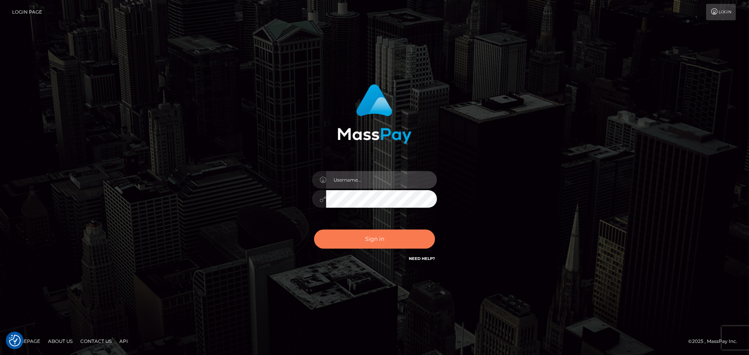
type input "constantin.mp"
click at [392, 244] on button "Sign in" at bounding box center [374, 239] width 121 height 19
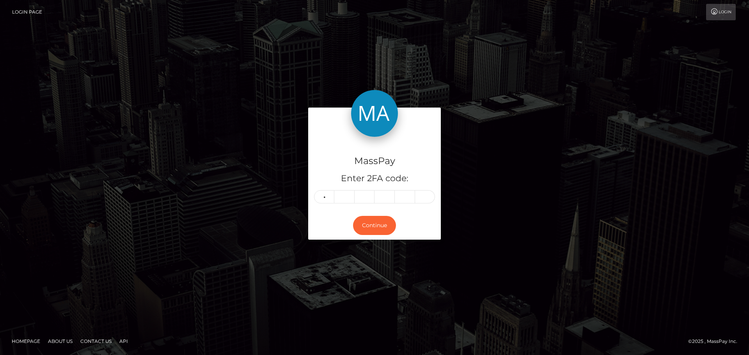
type input "5"
type input "8"
type input "6"
type input "8"
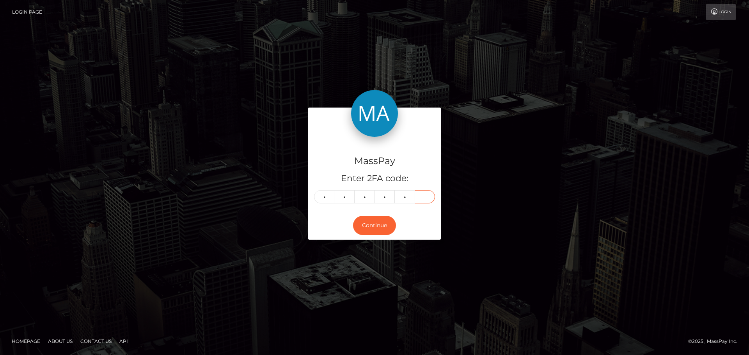
type input "7"
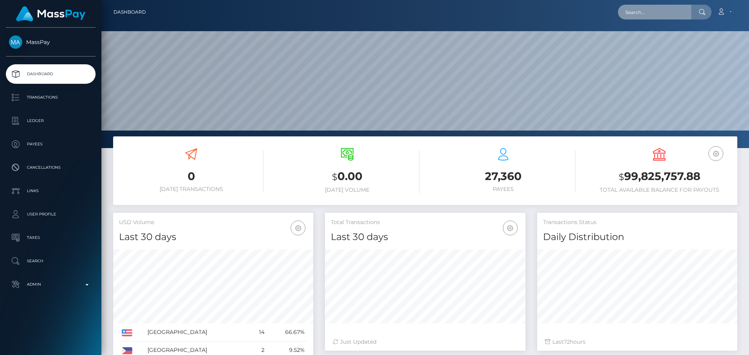
scroll to position [138, 201]
click at [641, 14] on input "text" at bounding box center [654, 12] width 73 height 15
paste input "618134659351457792"
type input "618134659351457792"
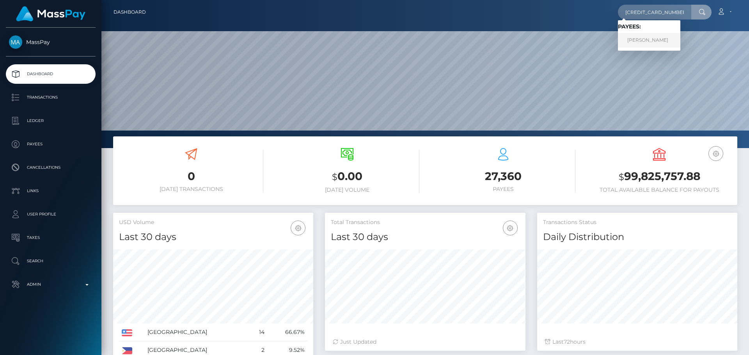
click at [650, 34] on link "ROMINA THERADE" at bounding box center [649, 40] width 62 height 14
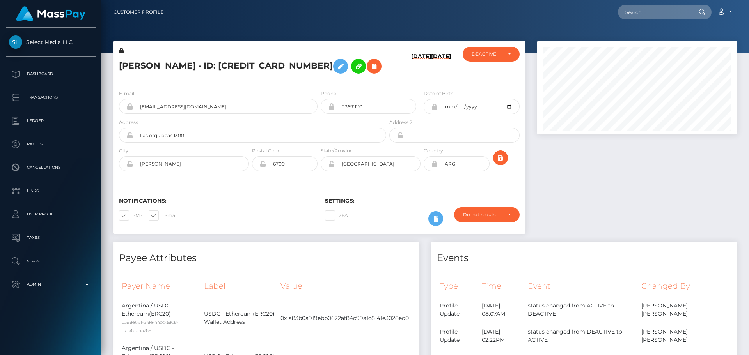
scroll to position [94, 201]
click at [401, 85] on div "E-mail florqonly@gmail.com Phone 1136911110 City" at bounding box center [319, 131] width 412 height 96
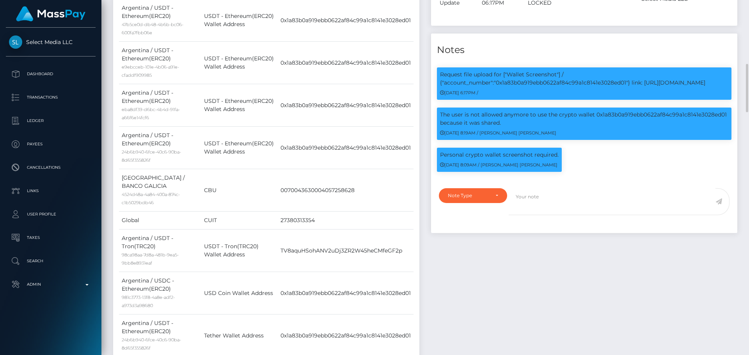
click at [424, 160] on div "Payee Attributes Payer Name Label Value Argentina / USDC - Ethereum(ERC20) 0398…" at bounding box center [266, 76] width 318 height 605
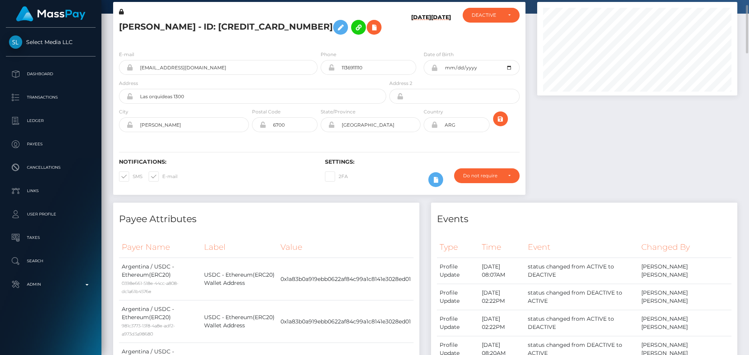
scroll to position [0, 0]
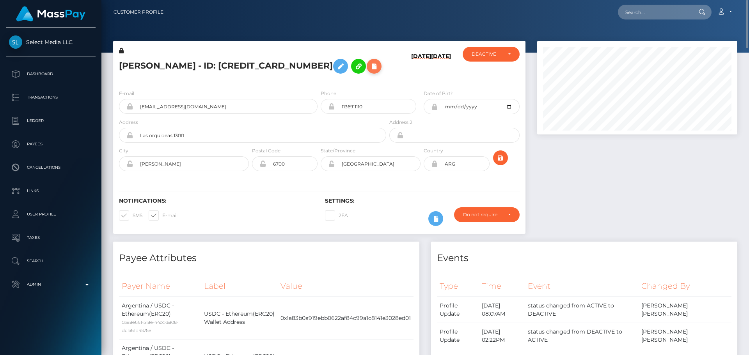
click at [369, 68] on icon at bounding box center [373, 67] width 9 height 10
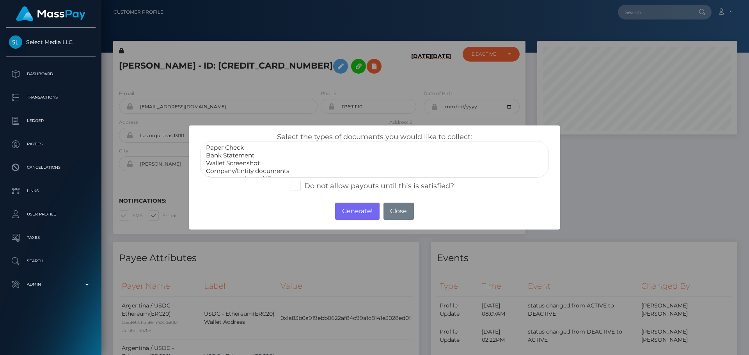
select select "Wallet Screenshot"
click at [238, 163] on option "Wallet Screenshot" at bounding box center [374, 164] width 339 height 8
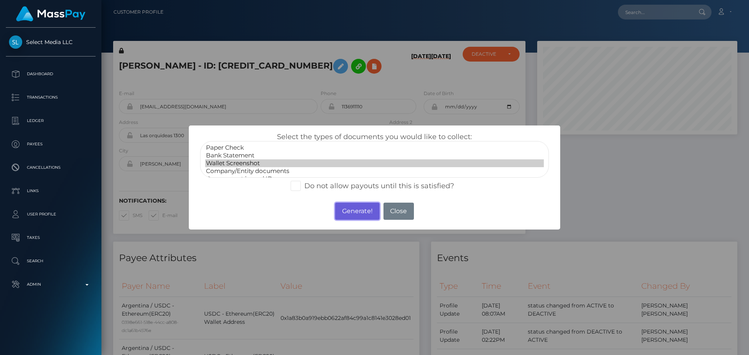
click at [351, 215] on button "Generate!" at bounding box center [357, 211] width 44 height 17
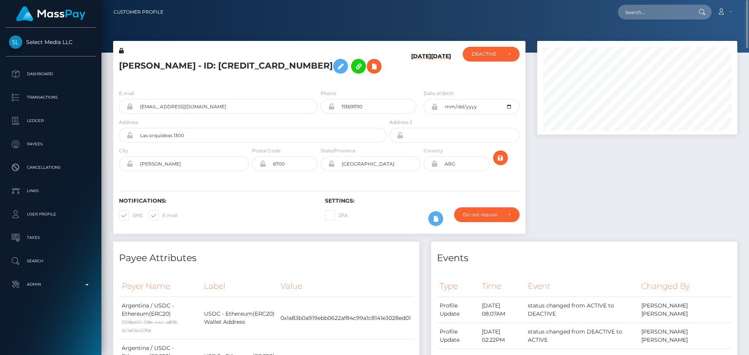
click at [318, 83] on div "ROMINA THERADE - ID: 618134659351457792" at bounding box center [250, 65] width 275 height 37
click at [499, 159] on icon "submit" at bounding box center [500, 158] width 9 height 10
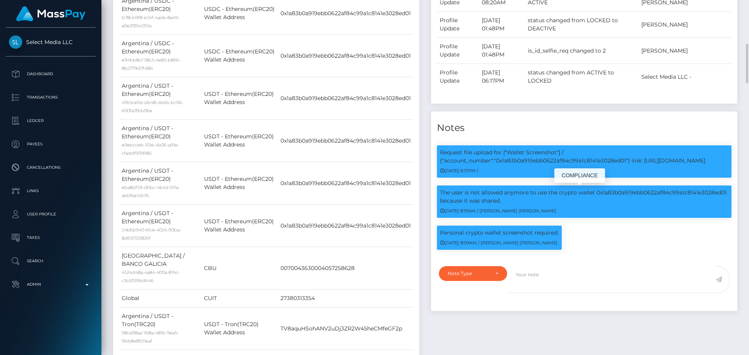
scroll to position [429, 0]
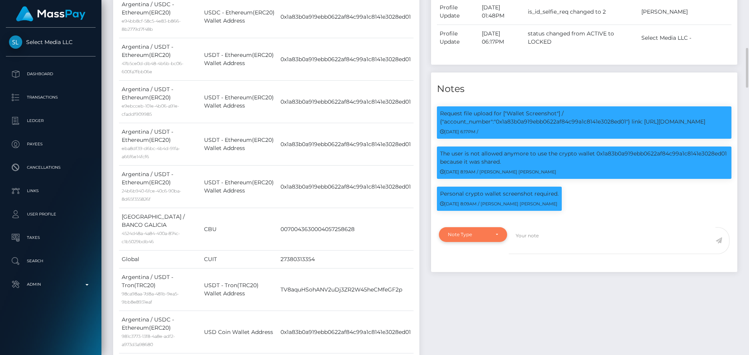
click at [490, 236] on div "Note Type" at bounding box center [473, 235] width 50 height 6
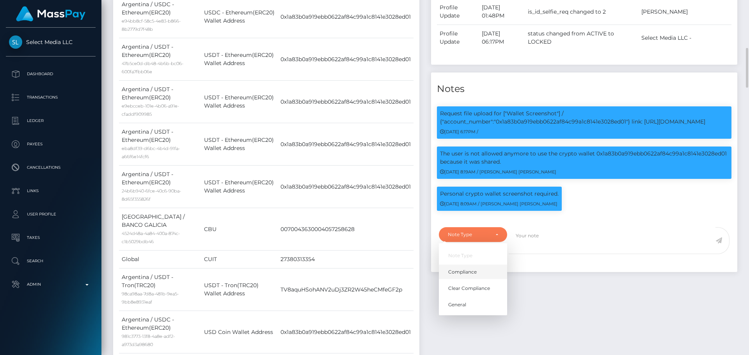
click at [478, 274] on link "Compliance" at bounding box center [473, 272] width 68 height 14
select select "COMPLIANCE"
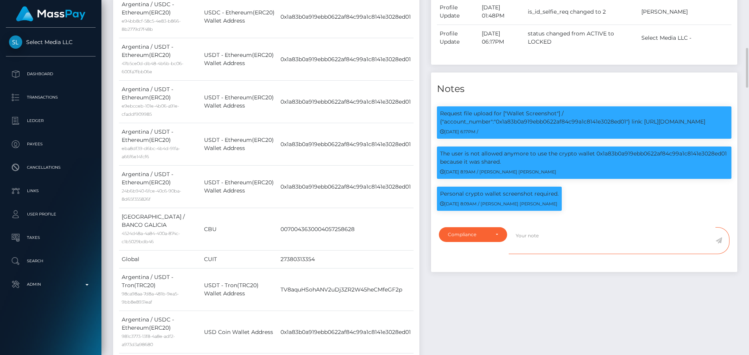
click at [541, 245] on textarea at bounding box center [612, 240] width 207 height 27
type textarea "Screenshot for the new crypto wallet TV8aquHSohANV2uDj3ZR2W45heCMfeGF2p provide…"
click at [720, 241] on icon at bounding box center [718, 241] width 7 height 6
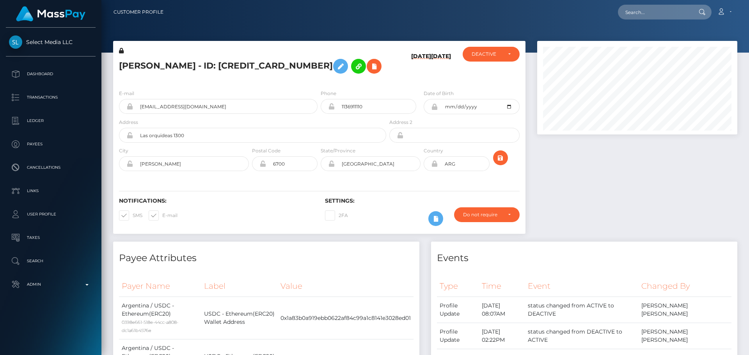
scroll to position [94, 201]
click at [417, 81] on div "[DATE] [DATE]" at bounding box center [422, 65] width 69 height 37
click at [503, 158] on icon "submit" at bounding box center [500, 158] width 9 height 10
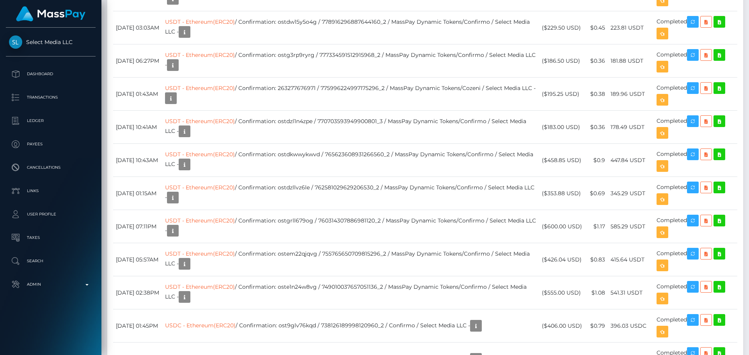
scroll to position [1795, 0]
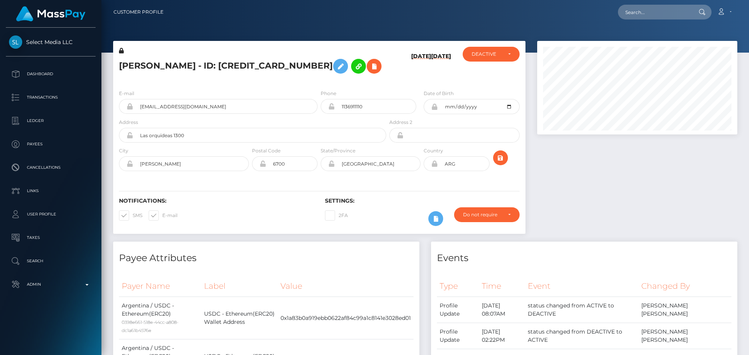
scroll to position [94, 201]
click at [499, 50] on div "DEACTIVE" at bounding box center [491, 54] width 57 height 15
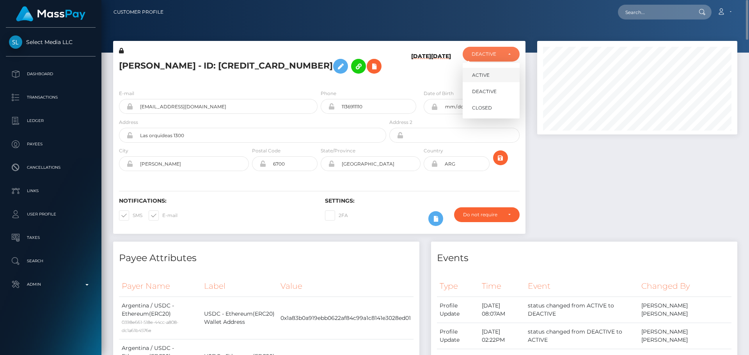
click at [494, 73] on link "ACTIVE" at bounding box center [491, 75] width 57 height 14
select select "ACTIVE"
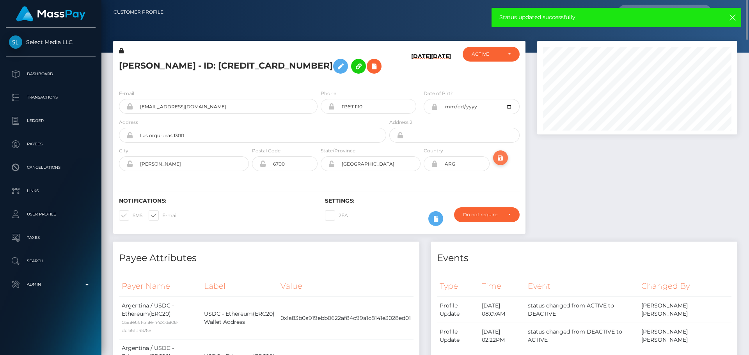
click at [500, 158] on icon "submit" at bounding box center [500, 158] width 9 height 10
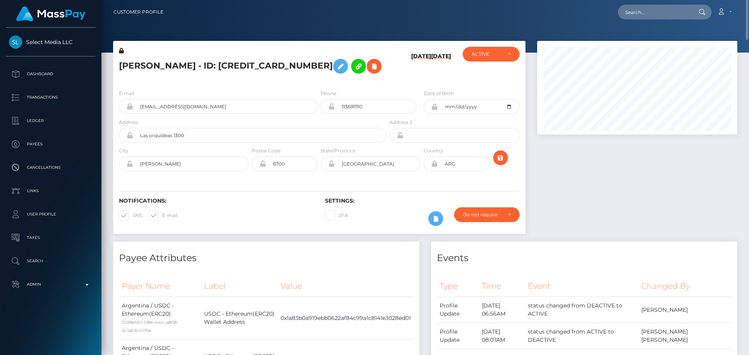
click at [211, 77] on h5 "ROMINA THERADE - ID: 618134659351457792" at bounding box center [250, 66] width 263 height 23
click at [502, 157] on icon "submit" at bounding box center [500, 158] width 9 height 10
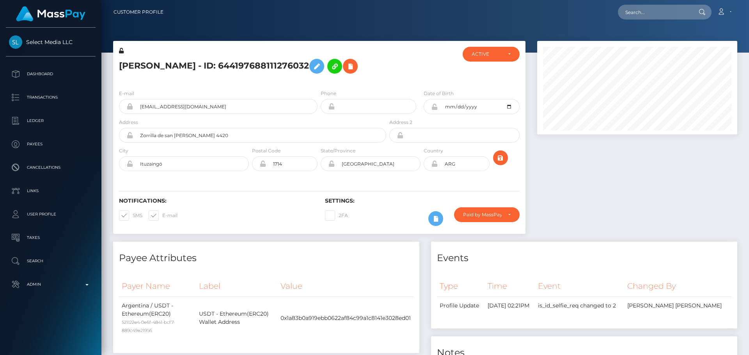
scroll to position [94, 201]
click at [318, 78] on h5 "Nestor Gabriel Terenxxes - ID: 644197688111276032" at bounding box center [250, 66] width 263 height 23
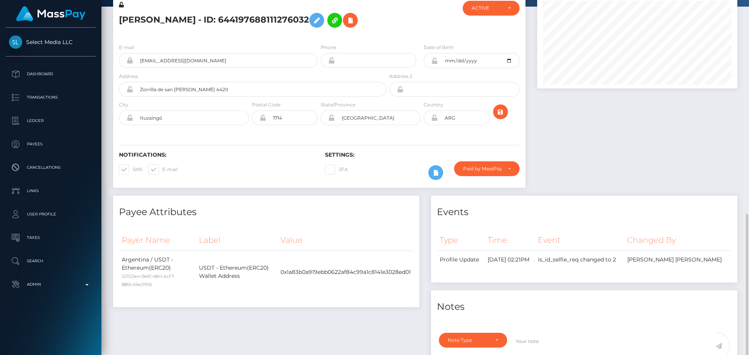
scroll to position [0, 0]
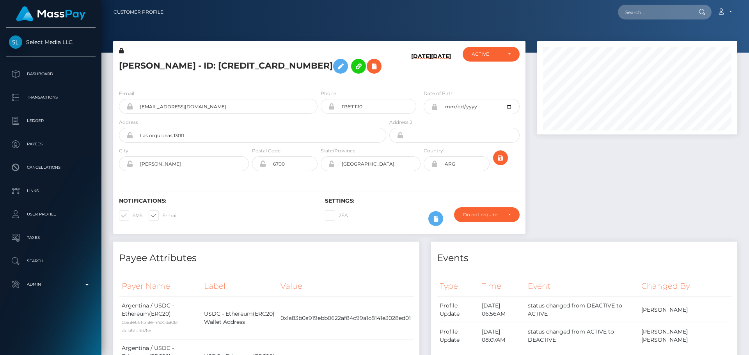
scroll to position [94, 201]
click at [180, 66] on h5 "ROMINA THERADE - ID: 618134659351457792" at bounding box center [250, 66] width 263 height 23
copy h5 "ROMINA THERADE - ID: 618134659351457792"
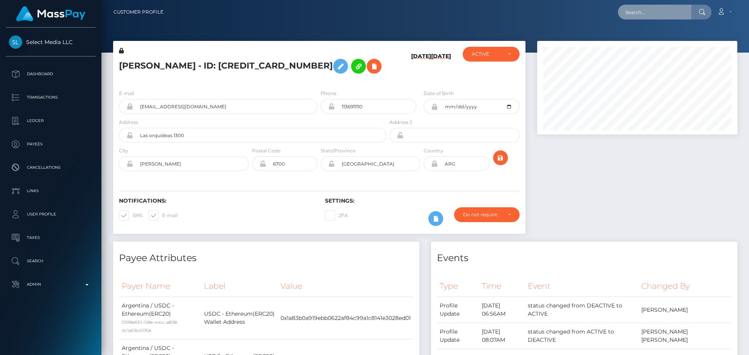
click at [652, 5] on input "text" at bounding box center [654, 12] width 73 height 15
paste input "721157023189708803"
type input "721157023189708803"
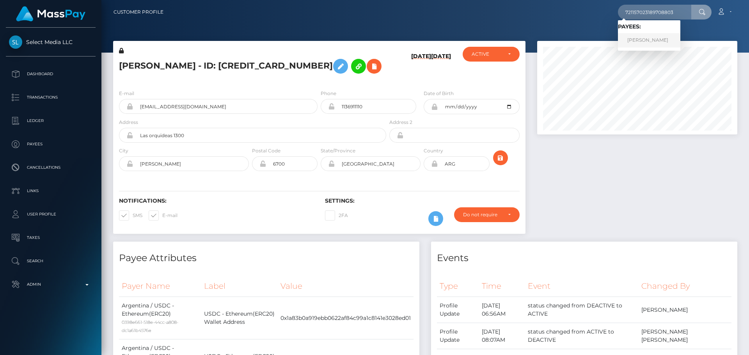
click at [648, 37] on link "AMANDA K DUROCHER" at bounding box center [649, 40] width 62 height 14
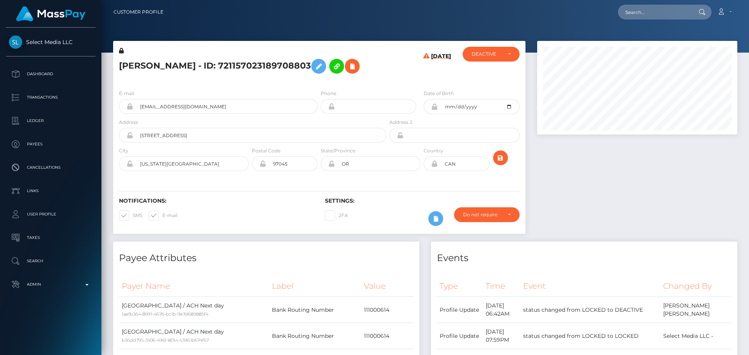
scroll to position [94, 201]
click at [258, 78] on h5 "[PERSON_NAME] - ID: 721157023189708803" at bounding box center [250, 66] width 263 height 23
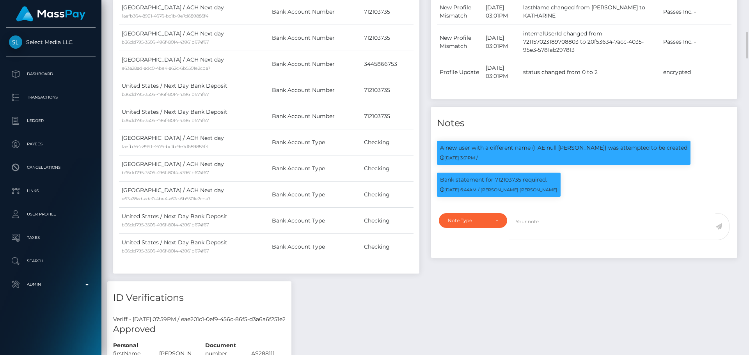
click at [423, 146] on div "Payee Attributes Payer Name Label Value United States / ACH Next day 1aefb364-8…" at bounding box center [266, 47] width 318 height 469
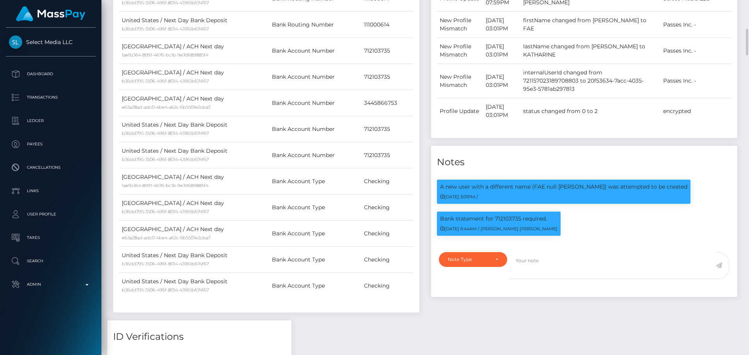
scroll to position [234, 0]
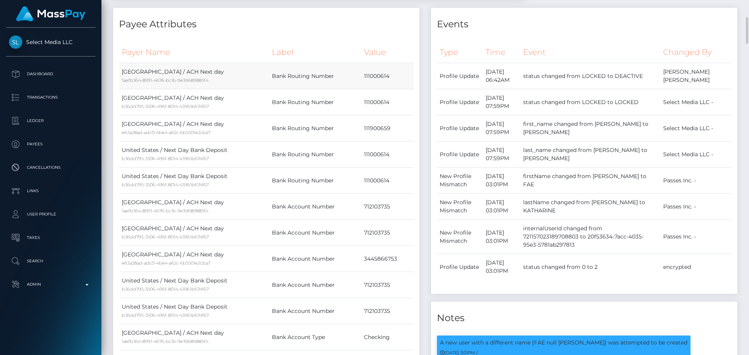
click at [398, 89] on td "111000614" at bounding box center [387, 76] width 52 height 26
click at [543, 31] on h4 "Events" at bounding box center [584, 25] width 295 height 14
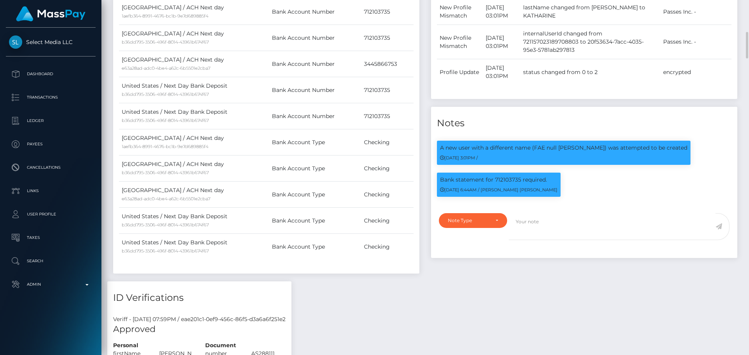
click at [425, 76] on div "Payee Attributes Payer Name Label Value United States / ACH Next day 1aefb364-8…" at bounding box center [266, 47] width 318 height 469
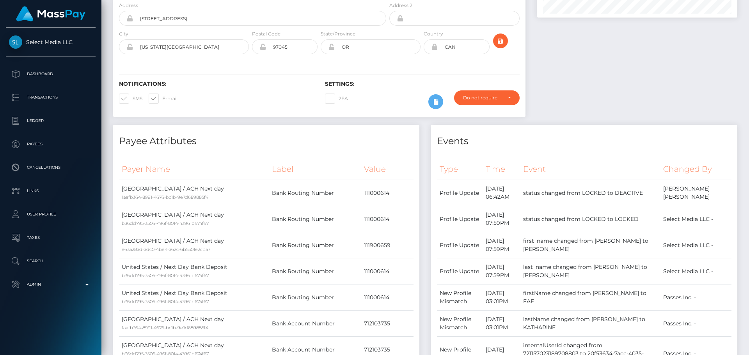
scroll to position [0, 0]
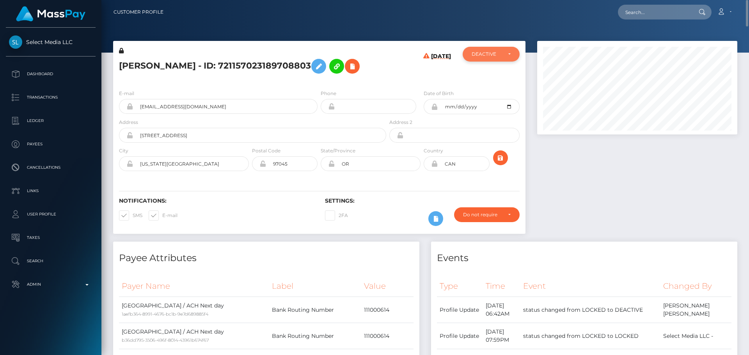
click at [494, 50] on div "DEACTIVE" at bounding box center [491, 54] width 57 height 15
click at [411, 83] on div "[DATE]" at bounding box center [422, 65] width 69 height 37
click at [497, 59] on div "DEACTIVE" at bounding box center [491, 54] width 57 height 15
click at [398, 83] on div "[DATE]" at bounding box center [422, 65] width 69 height 37
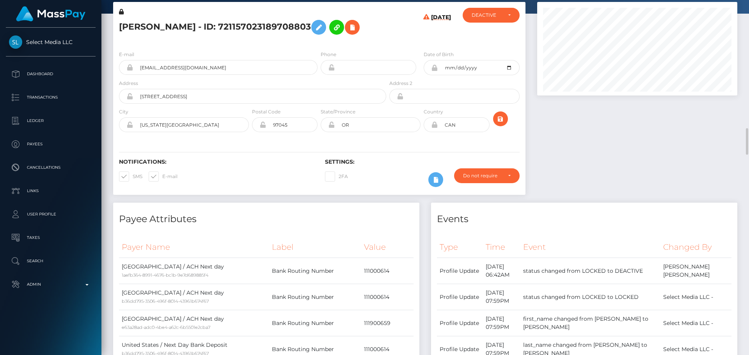
scroll to position [0, 0]
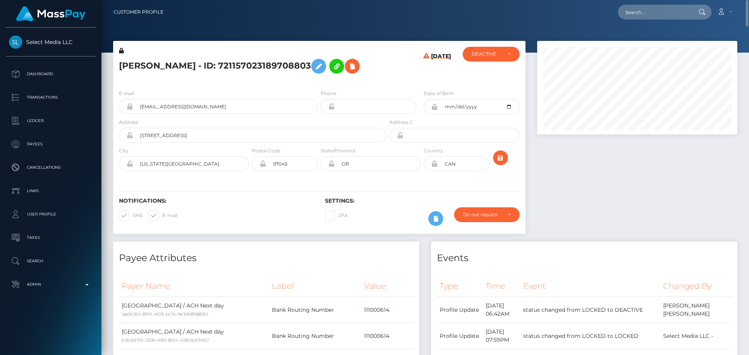
click at [143, 66] on h5 "[PERSON_NAME] - ID: 721157023189708803" at bounding box center [250, 66] width 263 height 23
copy h5 "AMANDA"
click at [198, 67] on h5 "[PERSON_NAME] - ID: 721157023189708803" at bounding box center [250, 66] width 263 height 23
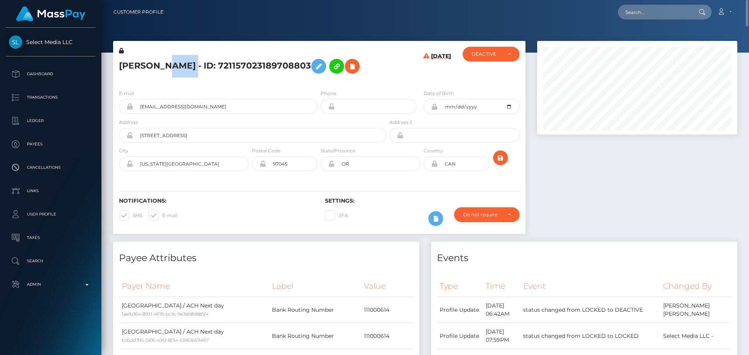
copy h5 "[PERSON_NAME]"
click at [415, 76] on div "[DATE]" at bounding box center [422, 65] width 69 height 37
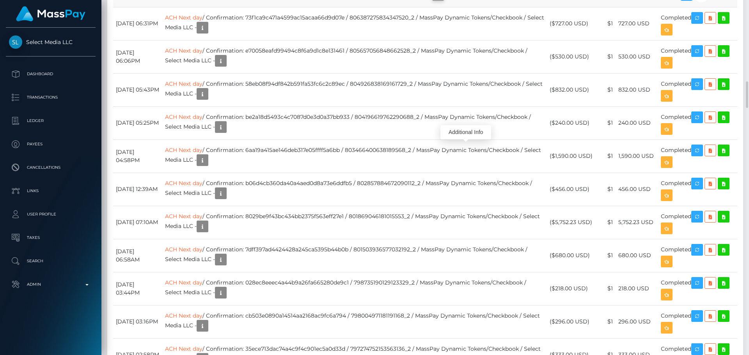
scroll to position [94, 201]
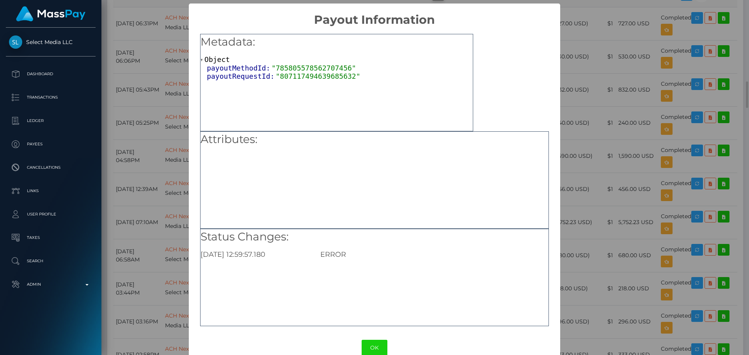
scroll to position [0, 0]
click at [373, 352] on button "OK" at bounding box center [375, 348] width 26 height 16
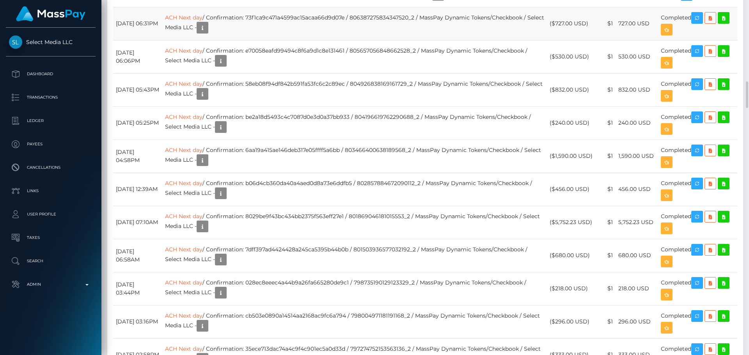
scroll to position [94, 201]
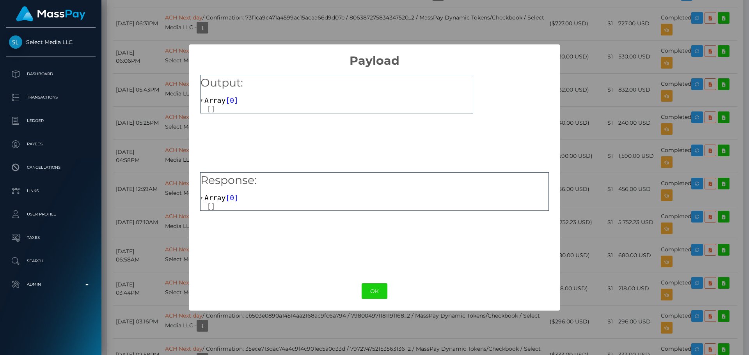
drag, startPoint x: 381, startPoint y: 298, endPoint x: 382, endPoint y: 289, distance: 9.0
click at [381, 298] on button "OK" at bounding box center [375, 292] width 26 height 16
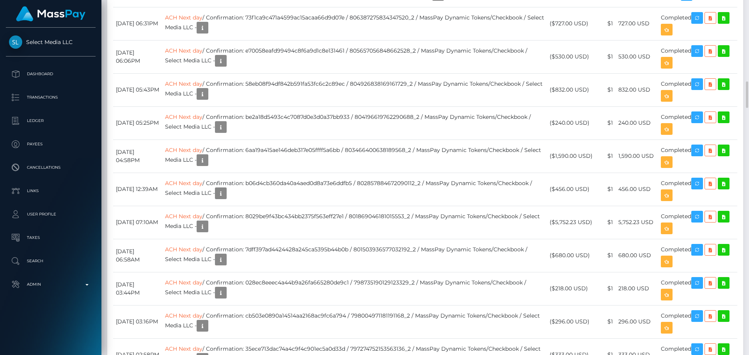
click at [207, 33] on icon "button" at bounding box center [202, 28] width 9 height 10
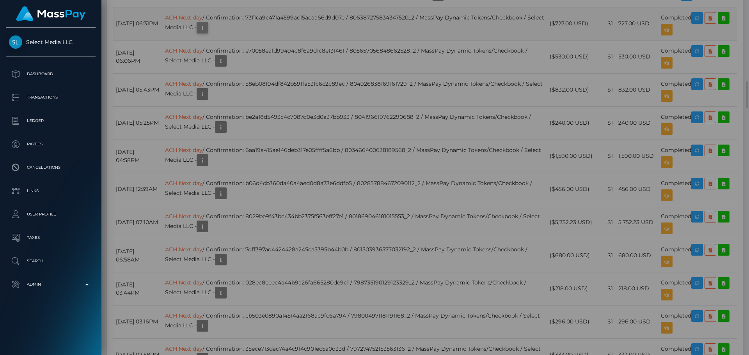
scroll to position [0, 0]
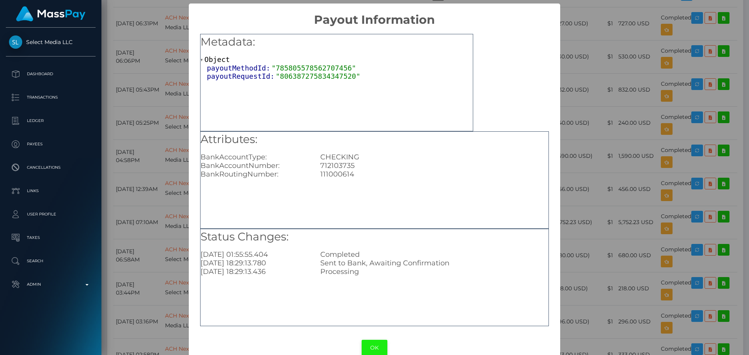
click at [369, 342] on button "OK" at bounding box center [375, 348] width 26 height 16
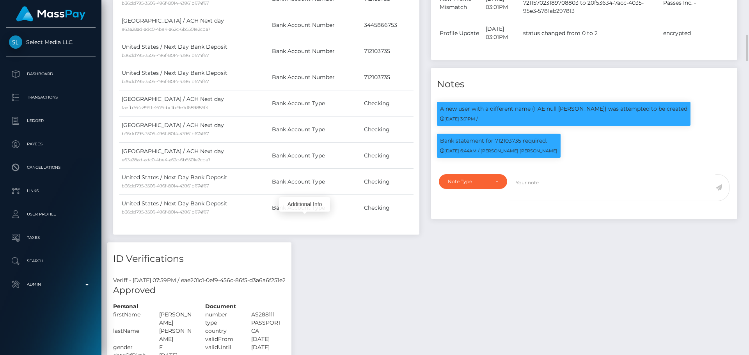
scroll to position [546, 0]
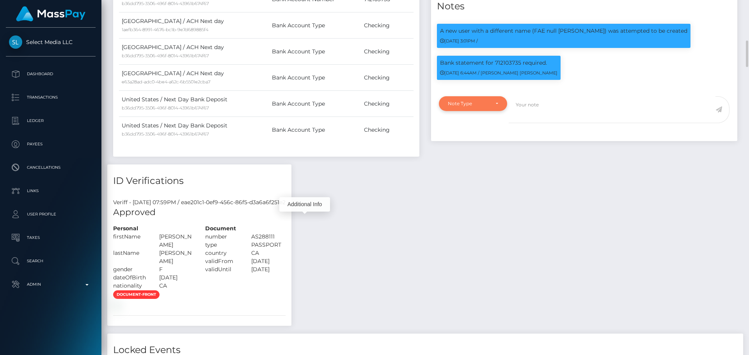
click at [497, 107] on div "Note Type" at bounding box center [473, 104] width 50 height 6
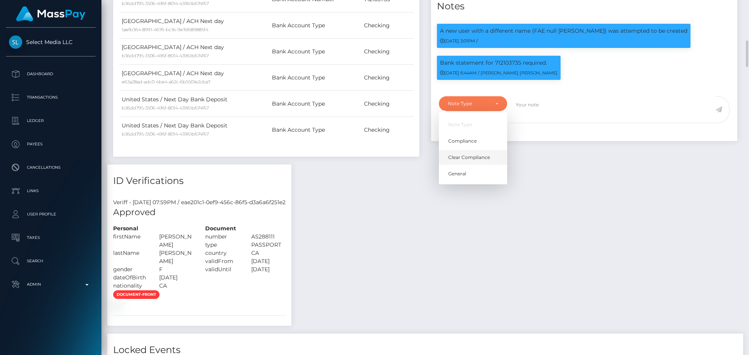
click at [476, 161] on span "Clear Compliance" at bounding box center [469, 157] width 42 height 7
select select "CLEAR_COMPLIANCE"
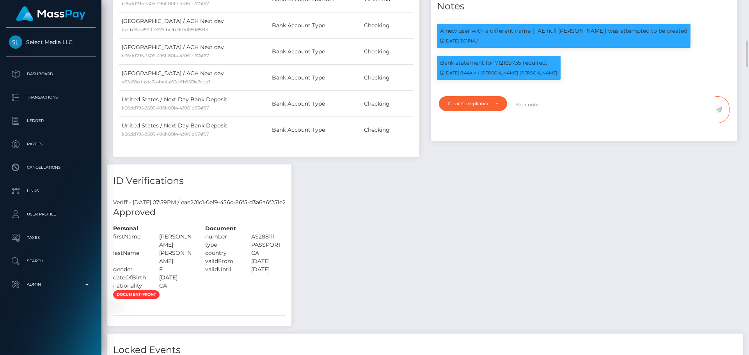
click at [566, 123] on textarea at bounding box center [612, 109] width 207 height 27
paste textarea "Bank statement provided for showing that the bank account belongs to Heather Ni…"
click at [508, 67] on p "Bank statement for 712103735 required." at bounding box center [498, 63] width 117 height 8
copy p "712103735"
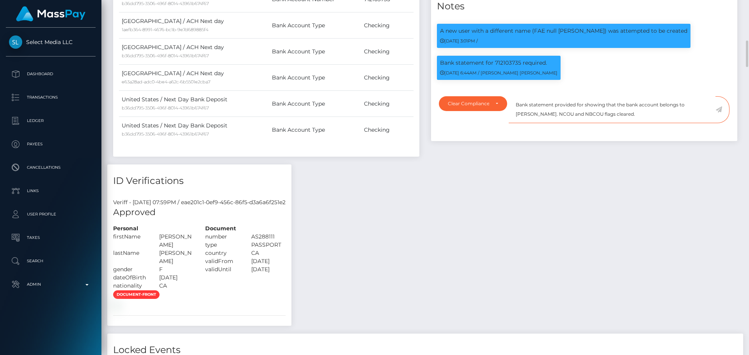
click at [583, 123] on textarea "Bank statement provided for showing that the bank account belongs to Heather Ni…" at bounding box center [612, 109] width 207 height 27
paste textarea "712103735"
click at [523, 123] on textarea "Bank statement provided for 712103735, showing that the bank account belongs to…" at bounding box center [612, 109] width 207 height 27
drag, startPoint x: 523, startPoint y: 142, endPoint x: 554, endPoint y: 142, distance: 30.4
click at [554, 123] on textarea "Bank statement provided for 712103735, showing that the bank account belongs to…" at bounding box center [612, 109] width 207 height 27
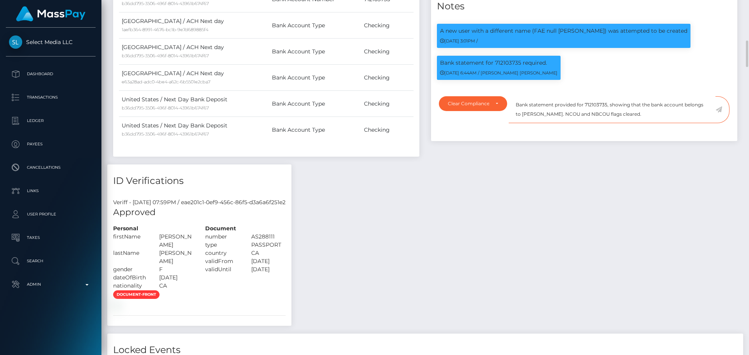
paste textarea "AVAGG LLC"
type textarea "Bank statement provided for 712103735, showing that the bank account belongs to…"
drag, startPoint x: 633, startPoint y: 141, endPoint x: 518, endPoint y: 128, distance: 116.2
click at [518, 123] on textarea "Bank statement provided for 712103735, showing that the bank account belongs to…" at bounding box center [612, 109] width 207 height 27
click at [629, 123] on textarea "Bank statement provided for 712103735, showing that the bank account belongs to…" at bounding box center [612, 109] width 207 height 27
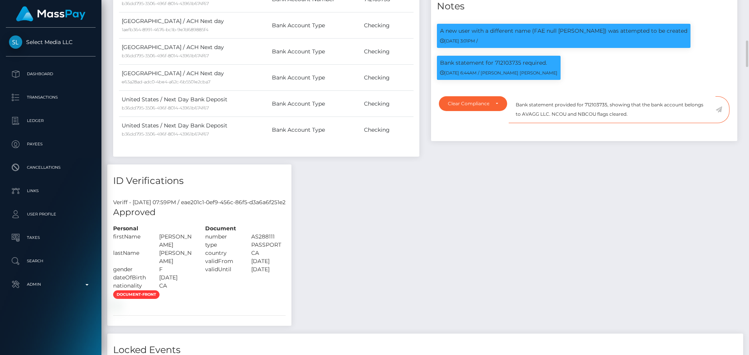
drag, startPoint x: 631, startPoint y: 143, endPoint x: 515, endPoint y: 131, distance: 116.1
click at [515, 123] on textarea "Bank statement provided for 712103735, showing that the bank account belongs to…" at bounding box center [612, 109] width 207 height 27
click at [630, 123] on textarea "Bank statement provided for 712103735, showing that the bank account belongs to…" at bounding box center [612, 109] width 207 height 27
click at [721, 113] on icon at bounding box center [718, 110] width 7 height 6
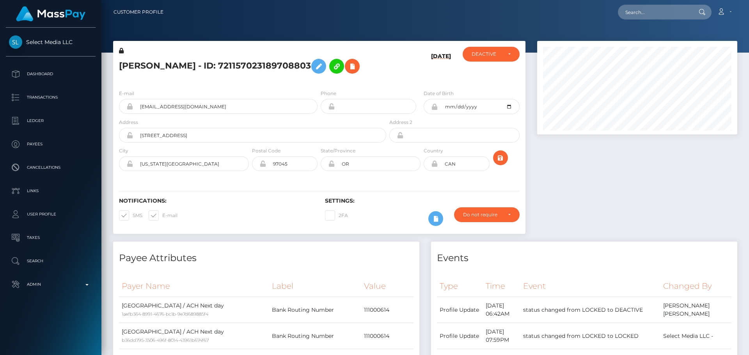
scroll to position [94, 201]
click at [300, 78] on h5 "[PERSON_NAME] - ID: 721157023189708803" at bounding box center [250, 66] width 263 height 23
click at [502, 163] on icon "submit" at bounding box center [500, 158] width 9 height 10
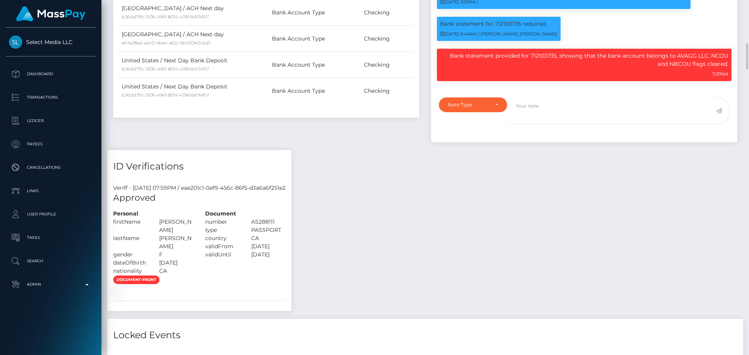
scroll to position [94, 201]
click at [495, 112] on div "Note Type" at bounding box center [473, 105] width 68 height 15
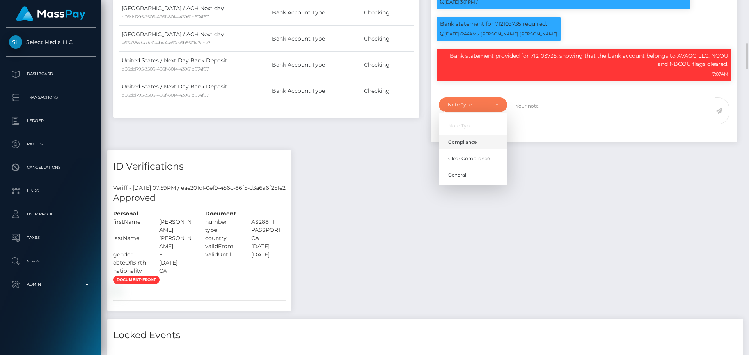
click at [473, 146] on span "Compliance" at bounding box center [462, 142] width 28 height 7
select select "COMPLIANCE"
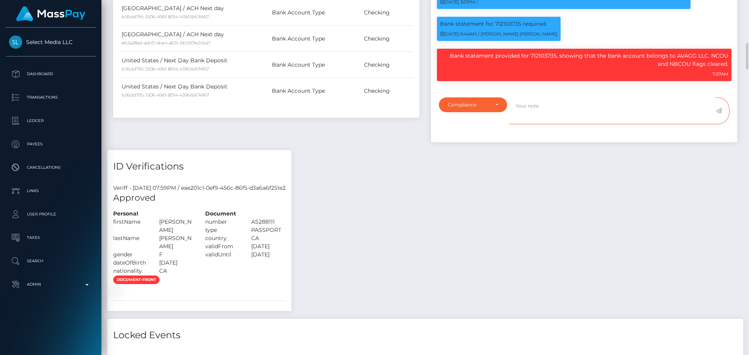
click at [552, 124] on textarea at bounding box center [612, 111] width 207 height 27
click at [683, 68] on p "Bank statement provided for 712103735, showing that the bank account belongs to…" at bounding box center [584, 60] width 288 height 16
drag, startPoint x: 683, startPoint y: 81, endPoint x: 701, endPoint y: 80, distance: 18.0
click at [701, 68] on p "Bank statement provided for 712103735, showing that the bank account belongs to…" at bounding box center [584, 60] width 288 height 16
copy p "AVAGG LLC"
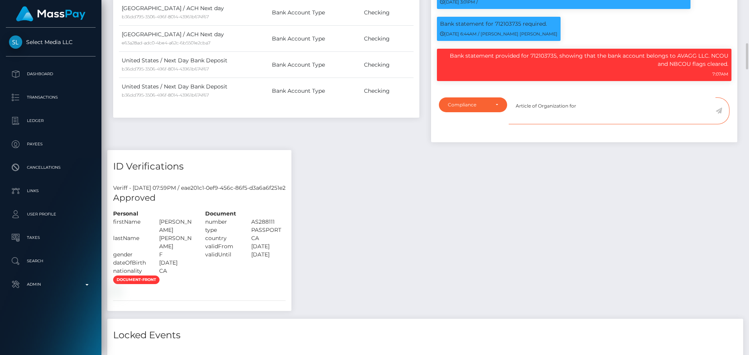
click at [604, 124] on textarea "Article of Organization for" at bounding box center [612, 111] width 207 height 27
paste textarea "AVAGG LLC"
type textarea "Article of Organization for AVAGG LLC is required."
click at [719, 114] on icon at bounding box center [718, 111] width 7 height 6
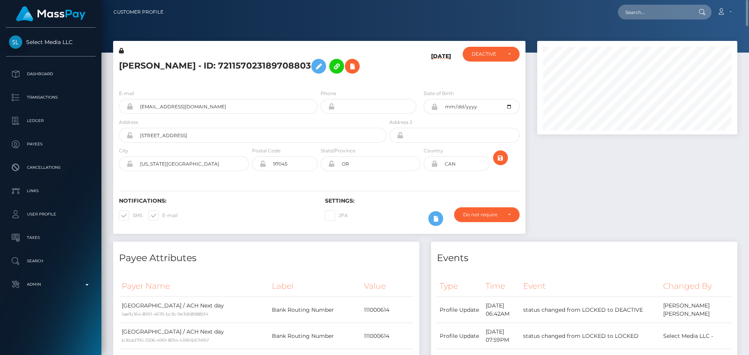
scroll to position [94, 201]
drag, startPoint x: 0, startPoint y: 0, endPoint x: 128, endPoint y: 91, distance: 156.7
click at [348, 71] on icon at bounding box center [352, 67] width 9 height 10
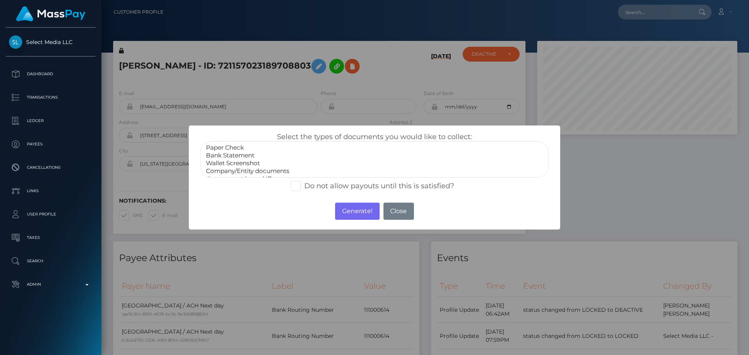
scroll to position [16, 0]
select select "Miscellaneous"
click at [237, 173] on option "Miscellaneous" at bounding box center [374, 171] width 339 height 8
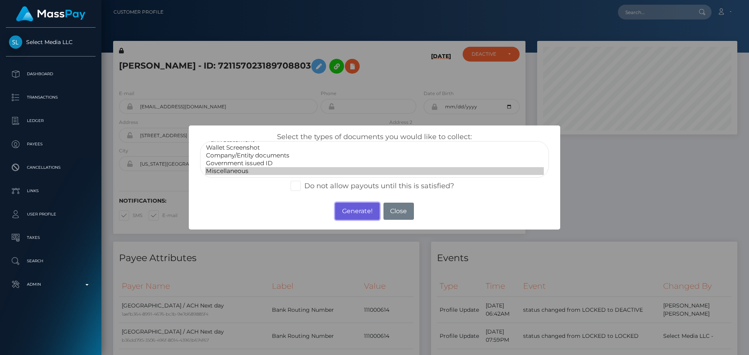
click at [346, 213] on button "Generate!" at bounding box center [357, 211] width 44 height 17
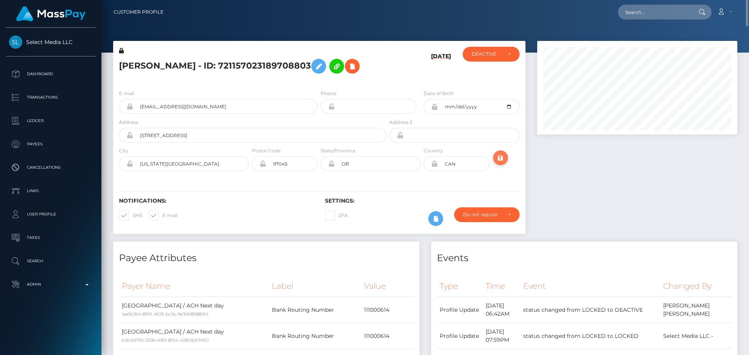
click at [501, 163] on icon "submit" at bounding box center [500, 158] width 9 height 10
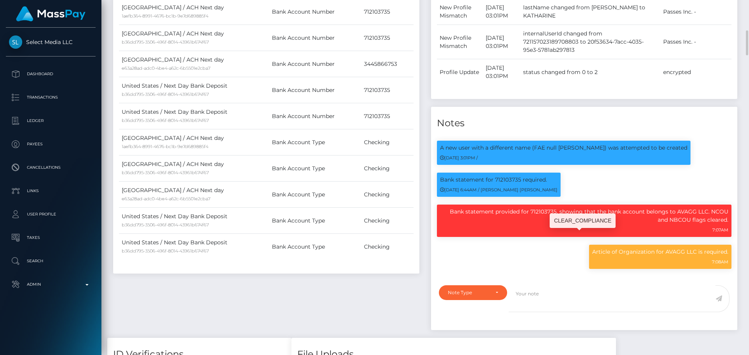
scroll to position [94, 201]
click at [605, 256] on p "Article of Organization for AVAGG LLC is required." at bounding box center [660, 252] width 136 height 8
drag, startPoint x: 605, startPoint y: 280, endPoint x: 691, endPoint y: 280, distance: 85.8
click at [691, 256] on p "Article of Organization for AVAGG LLC is required." at bounding box center [660, 252] width 136 height 8
copy p "Article of Organization for AVAGG LLC"
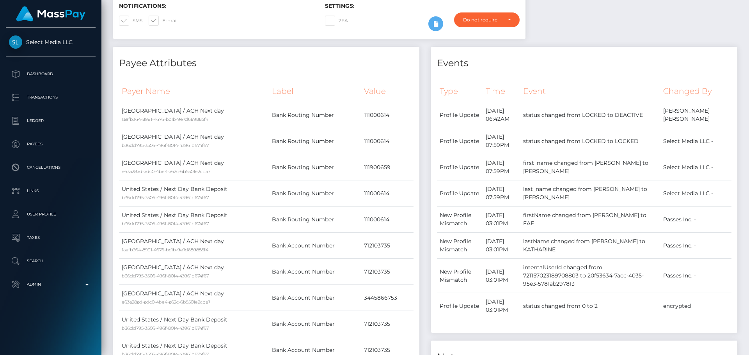
scroll to position [0, 0]
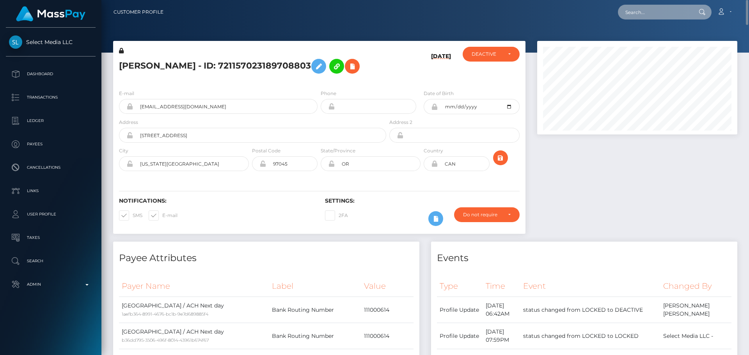
click at [652, 16] on input "text" at bounding box center [654, 12] width 73 height 15
paste input "284843717079085056"
type input "284843717079085056"
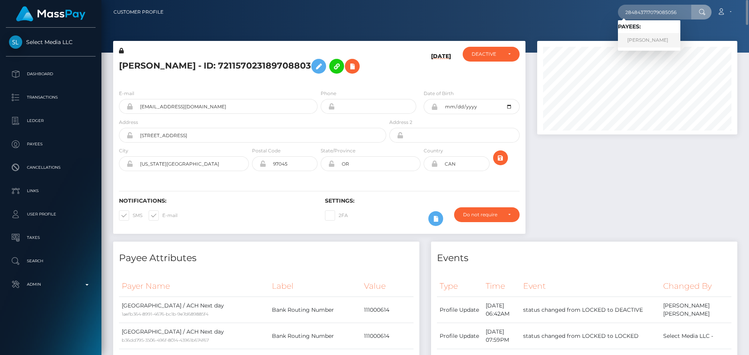
click at [648, 39] on link "[PERSON_NAME]" at bounding box center [649, 40] width 62 height 14
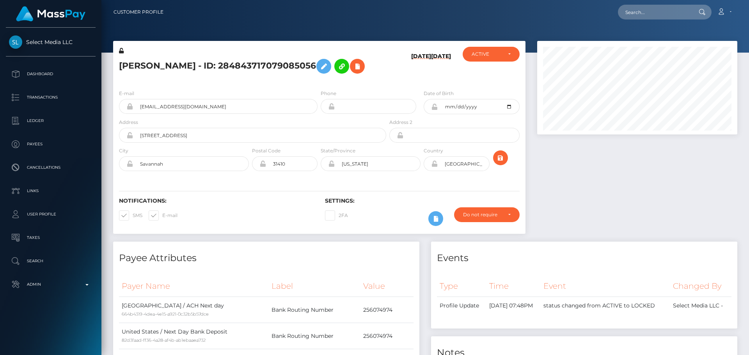
scroll to position [94, 201]
click at [387, 72] on div "[PERSON_NAME] - ID: 284843717079085056" at bounding box center [250, 65] width 275 height 37
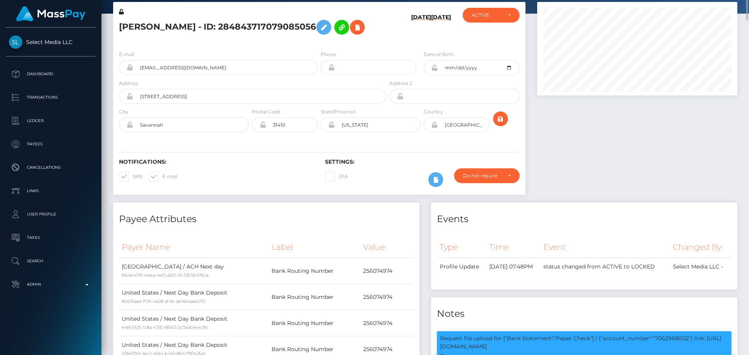
scroll to position [0, 0]
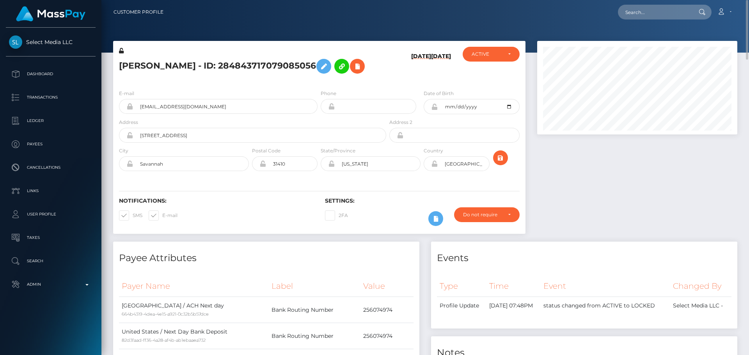
click at [412, 73] on h6 "[DATE]" at bounding box center [421, 66] width 20 height 27
click at [650, 8] on input "text" at bounding box center [654, 12] width 73 height 15
paste input "453809433399537664"
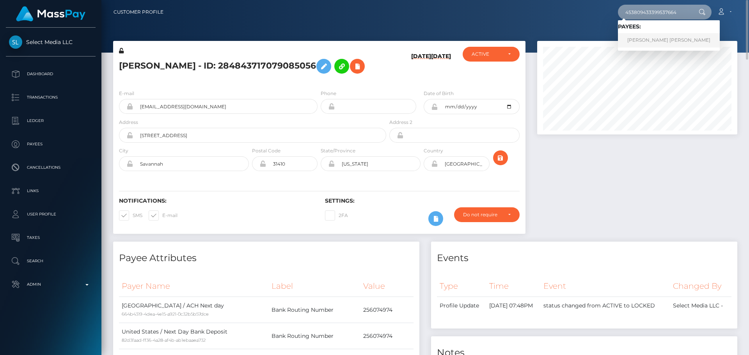
type input "453809433399537664"
click at [650, 39] on link "[PERSON_NAME] [PERSON_NAME]" at bounding box center [669, 40] width 102 height 14
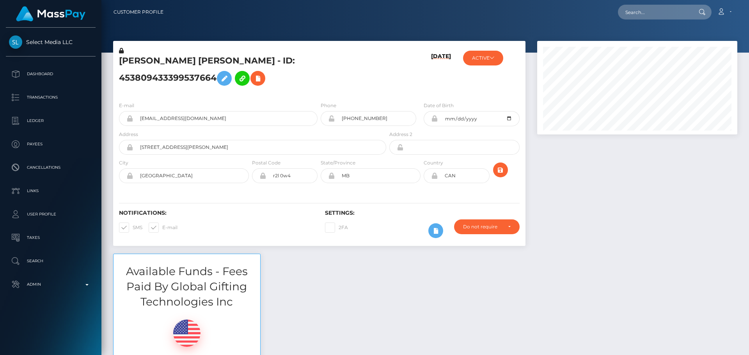
scroll to position [94, 201]
click at [321, 82] on h5 "[PERSON_NAME] [PERSON_NAME] - ID: 453809433399537664" at bounding box center [250, 72] width 263 height 35
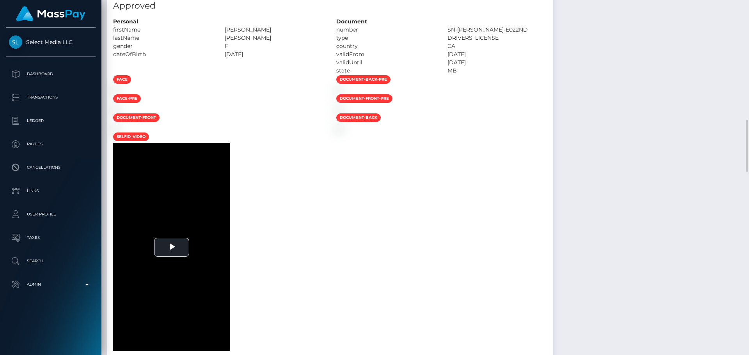
scroll to position [702, 0]
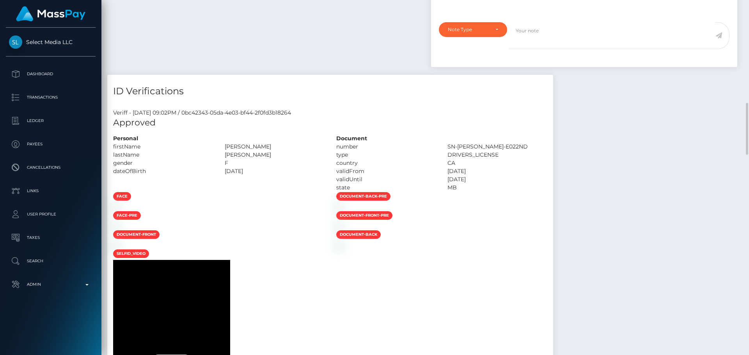
click at [360, 121] on h5 "Approved" at bounding box center [330, 123] width 434 height 12
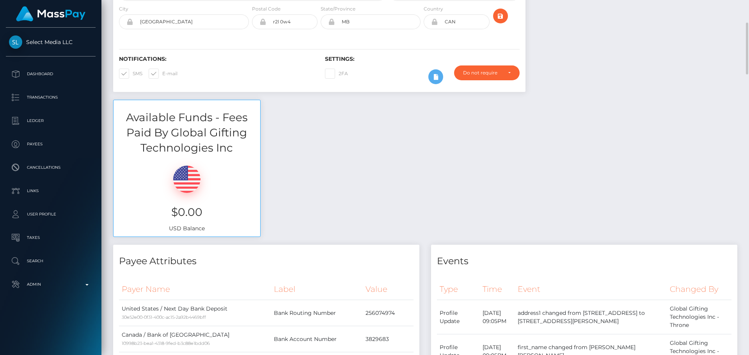
scroll to position [0, 0]
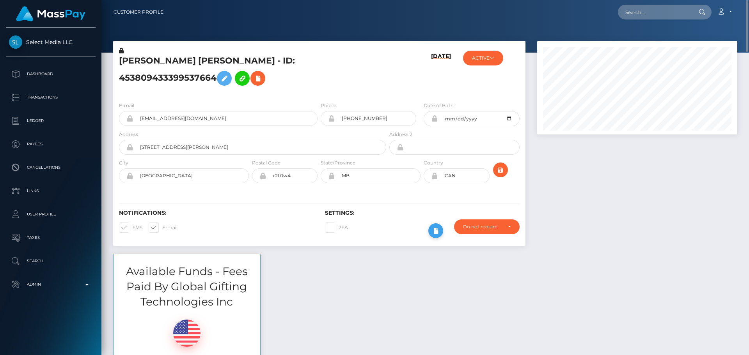
click at [441, 231] on button at bounding box center [435, 231] width 15 height 15
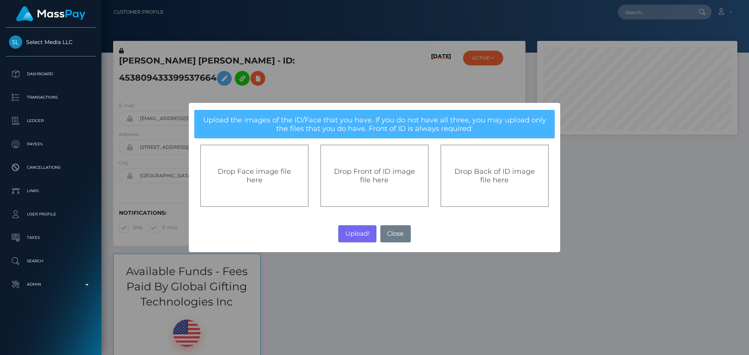
click at [383, 177] on span "Drop Front of ID image file here" at bounding box center [374, 175] width 81 height 17
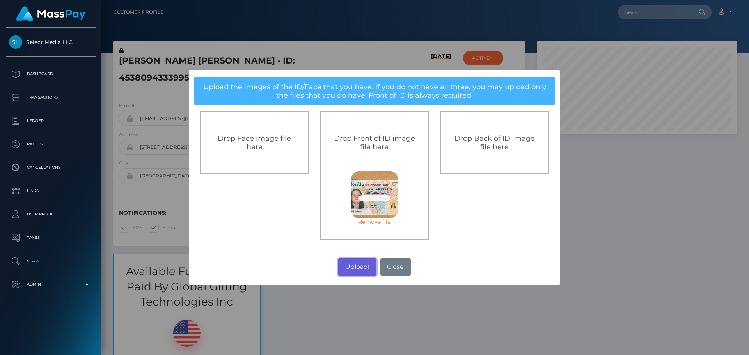
click at [356, 264] on button "Upload!" at bounding box center [357, 267] width 38 height 17
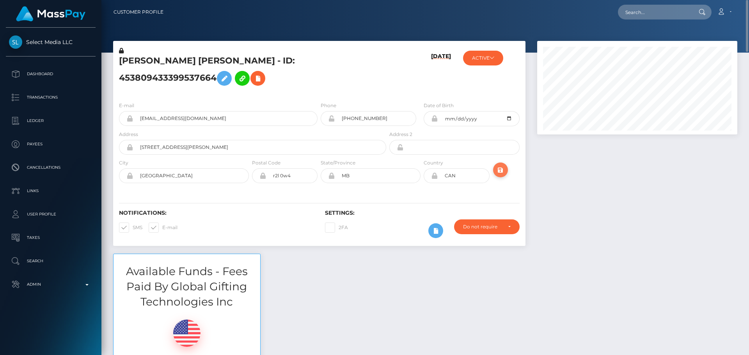
click at [501, 169] on icon "submit" at bounding box center [500, 170] width 9 height 10
click at [562, 188] on div at bounding box center [637, 147] width 212 height 213
click at [370, 90] on div "[PERSON_NAME] [PERSON_NAME] - ID: 453809433399537664" at bounding box center [250, 71] width 275 height 49
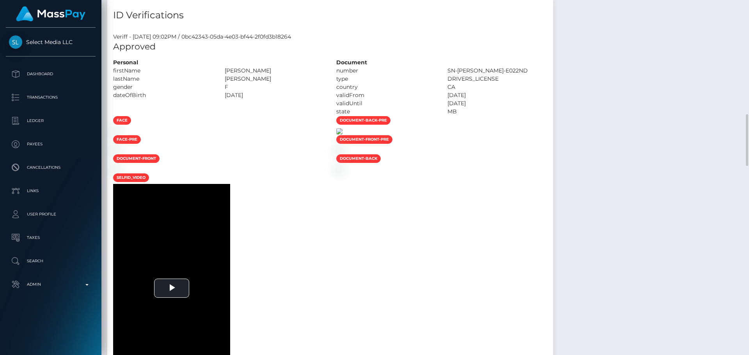
scroll to position [700, 0]
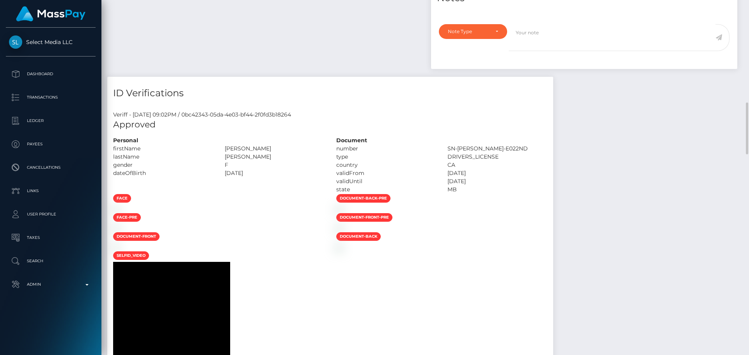
click at [330, 213] on div at bounding box center [218, 209] width 223 height 8
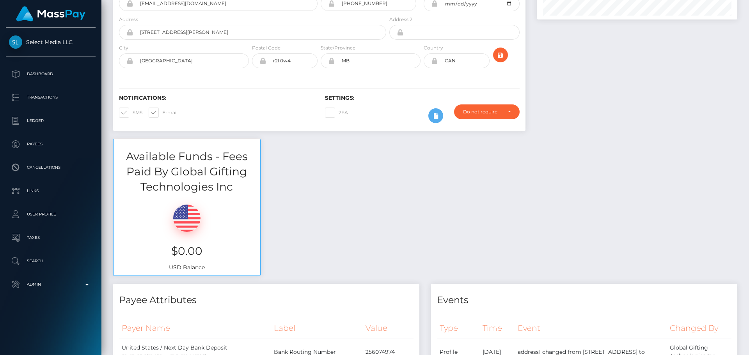
scroll to position [0, 0]
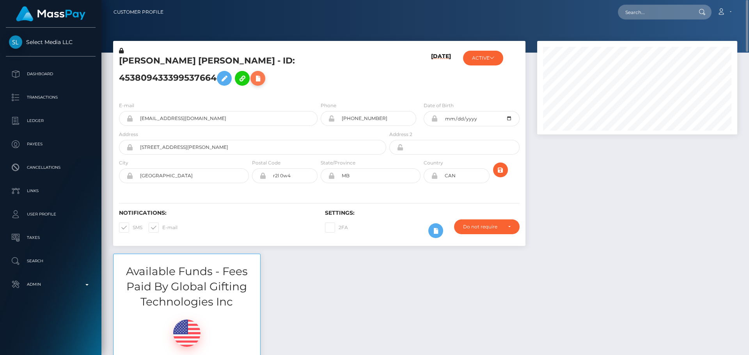
click at [253, 75] on icon at bounding box center [257, 79] width 9 height 10
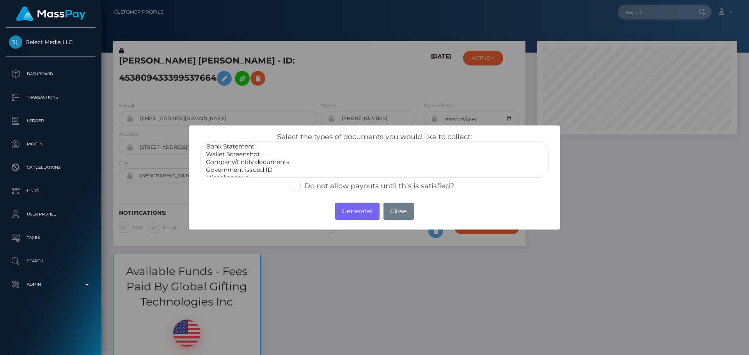
scroll to position [16, 0]
select select "Miscellaneous"
click at [234, 168] on option "Miscellaneous" at bounding box center [374, 171] width 339 height 8
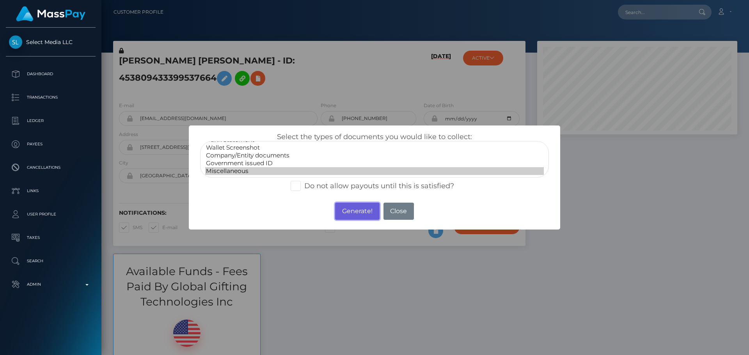
click at [343, 215] on button "Generate!" at bounding box center [357, 211] width 44 height 17
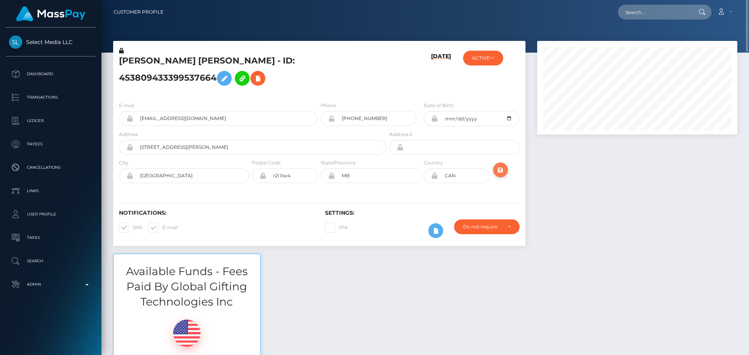
click at [501, 170] on icon "submit" at bounding box center [500, 170] width 9 height 10
click at [492, 57] on icon at bounding box center [492, 57] width 5 height 5
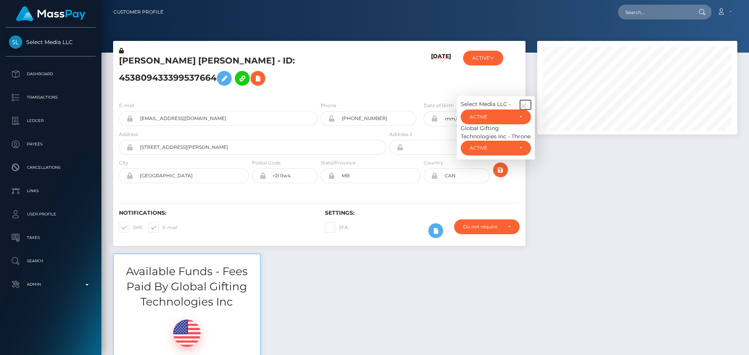
click at [522, 104] on icon "button" at bounding box center [523, 106] width 7 height 7
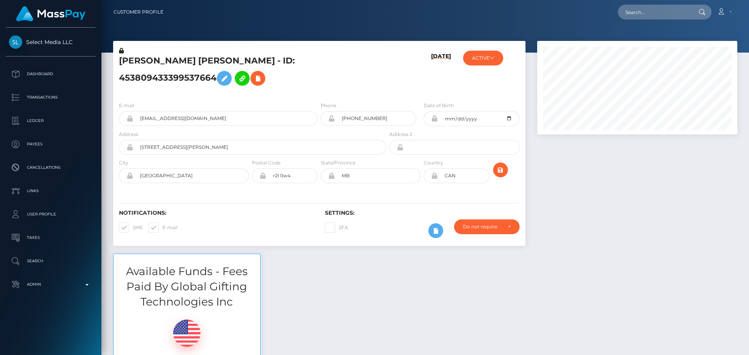
click at [422, 86] on div "[DATE]" at bounding box center [422, 71] width 69 height 49
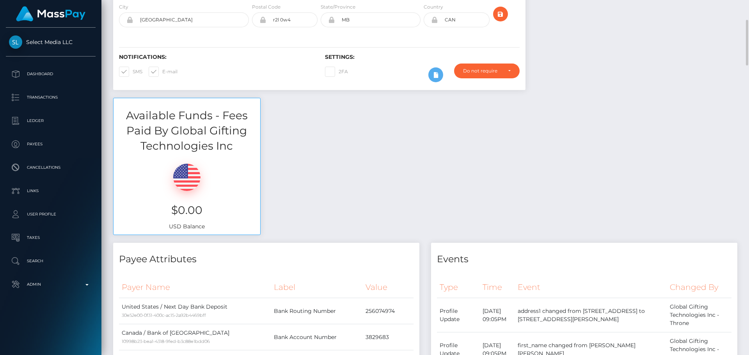
scroll to position [0, 0]
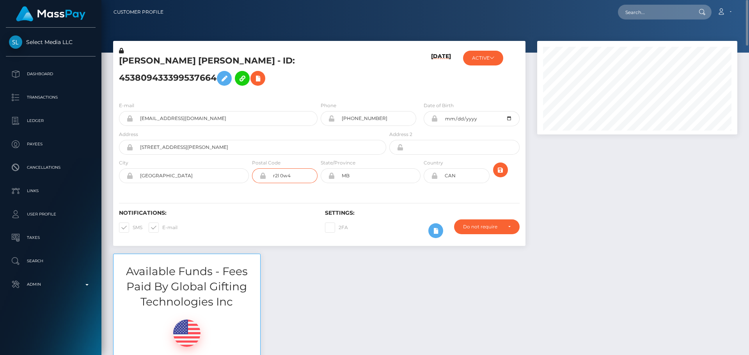
click at [297, 173] on input "r2l 0w4" at bounding box center [291, 176] width 51 height 15
type input "R3C 4H4"
drag, startPoint x: 143, startPoint y: 175, endPoint x: 157, endPoint y: 179, distance: 14.6
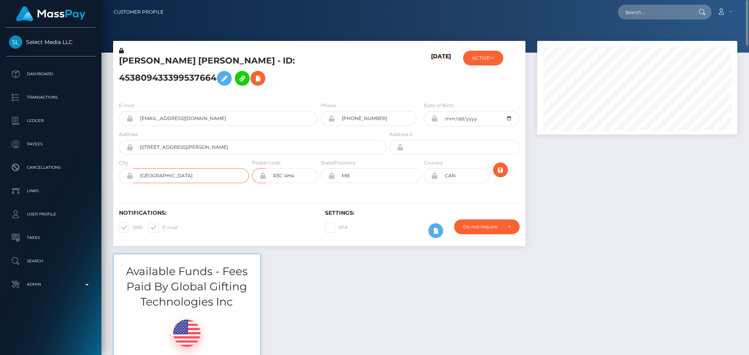
click at [143, 175] on input "[GEOGRAPHIC_DATA]" at bounding box center [191, 176] width 116 height 15
type input "[GEOGRAPHIC_DATA]"
click at [232, 147] on input "[STREET_ADDRESS][PERSON_NAME]" at bounding box center [259, 147] width 253 height 15
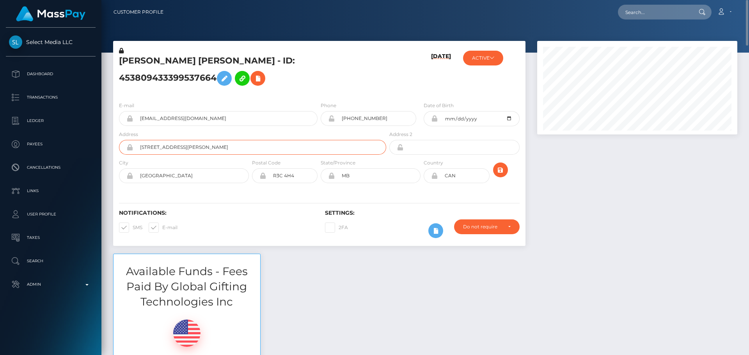
type input "[STREET_ADDRESS][PERSON_NAME]"
click at [287, 204] on div "Notifications: SMS E-mail Settings: 2FA" at bounding box center [319, 218] width 412 height 55
drag, startPoint x: 178, startPoint y: 172, endPoint x: 127, endPoint y: 179, distance: 50.8
click at [127, 179] on div "[GEOGRAPHIC_DATA]" at bounding box center [184, 176] width 130 height 15
click at [347, 89] on h5 "[PERSON_NAME] [PERSON_NAME] - ID: 453809433399537664" at bounding box center [250, 72] width 263 height 35
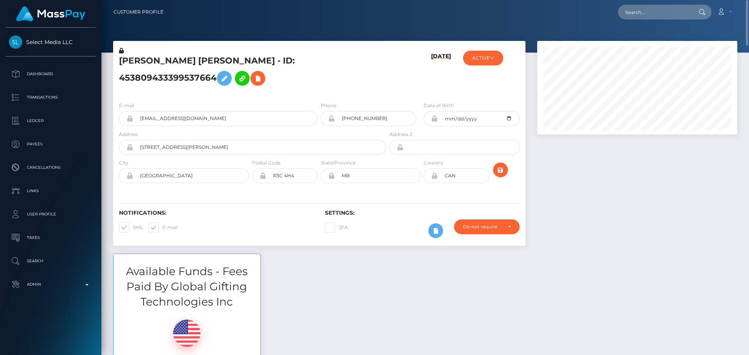
click at [130, 177] on icon at bounding box center [129, 176] width 7 height 6
click at [130, 148] on icon at bounding box center [129, 147] width 7 height 6
click at [264, 178] on icon at bounding box center [262, 176] width 7 height 6
click at [321, 199] on div "Notifications: SMS E-mail Settings: 2FA" at bounding box center [319, 218] width 412 height 55
click at [499, 169] on icon "submit" at bounding box center [500, 170] width 9 height 10
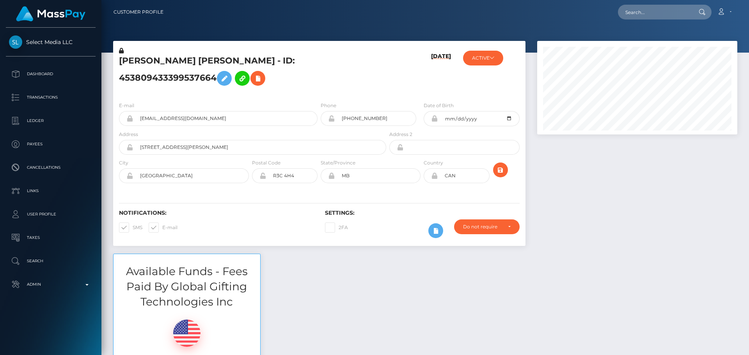
scroll to position [94, 201]
click at [130, 148] on icon at bounding box center [129, 147] width 7 height 6
click at [130, 177] on icon at bounding box center [129, 176] width 7 height 6
click at [263, 177] on icon at bounding box center [262, 176] width 7 height 6
click at [287, 189] on div "E-mail lorbee13@gmail.com Phone +14312774536 City" at bounding box center [319, 144] width 412 height 96
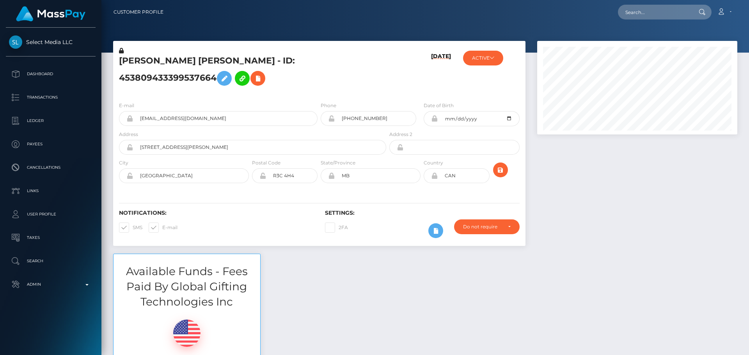
click at [287, 189] on div "E-mail lorbee13@gmail.com Phone +14312774536 City" at bounding box center [319, 144] width 412 height 96
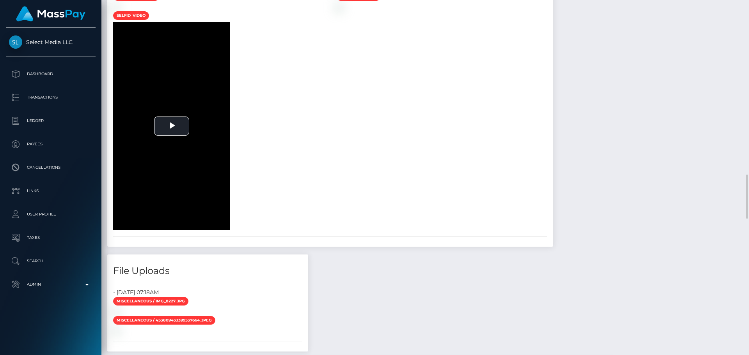
scroll to position [1131, 0]
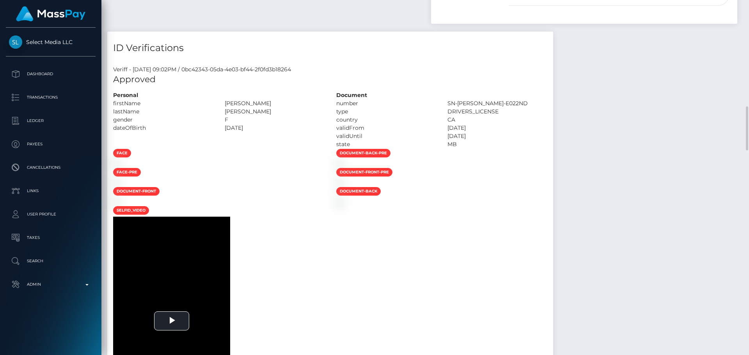
click at [328, 168] on div at bounding box center [218, 164] width 223 height 8
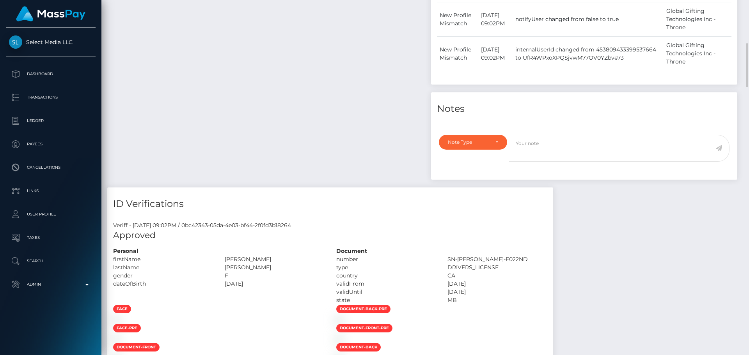
scroll to position [663, 0]
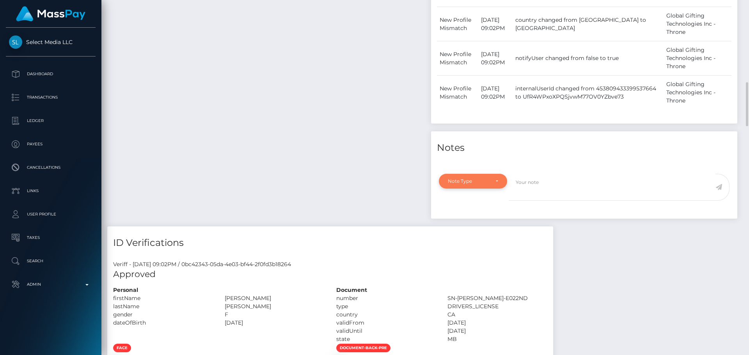
click at [505, 176] on div "Note Type" at bounding box center [473, 181] width 68 height 15
click at [475, 211] on link "Compliance" at bounding box center [473, 218] width 68 height 14
select select "COMPLIANCE"
click at [562, 184] on textarea at bounding box center [612, 187] width 207 height 27
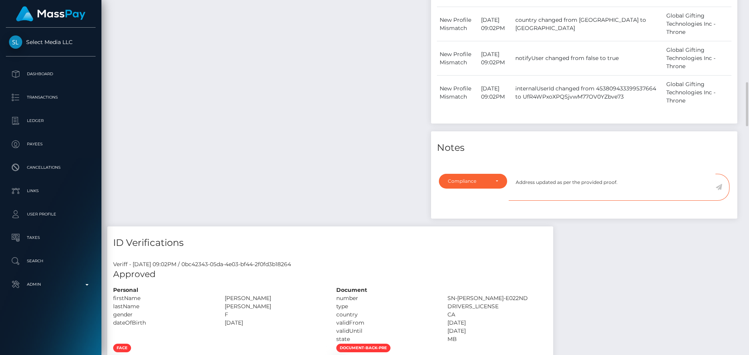
type textarea "Address updated as per the provided proof."
click at [721, 184] on icon at bounding box center [718, 187] width 7 height 6
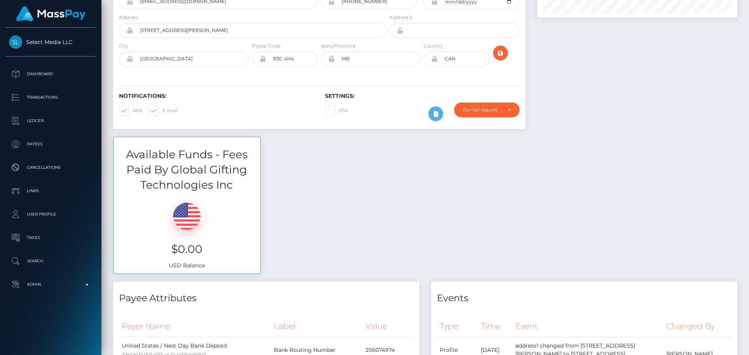
scroll to position [0, 0]
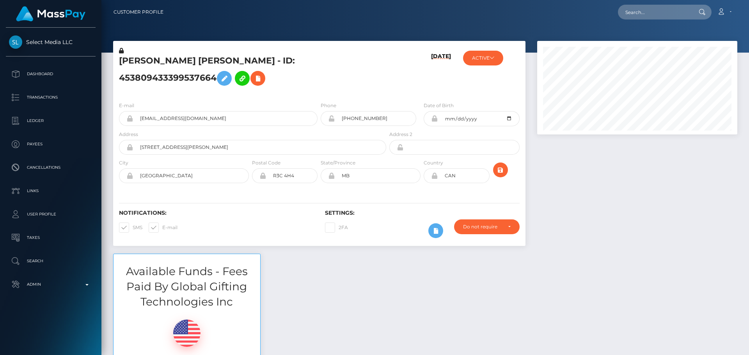
scroll to position [94, 201]
click at [409, 55] on div "[DATE]" at bounding box center [422, 71] width 69 height 49
click at [489, 59] on button "ACTIVE" at bounding box center [483, 58] width 40 height 15
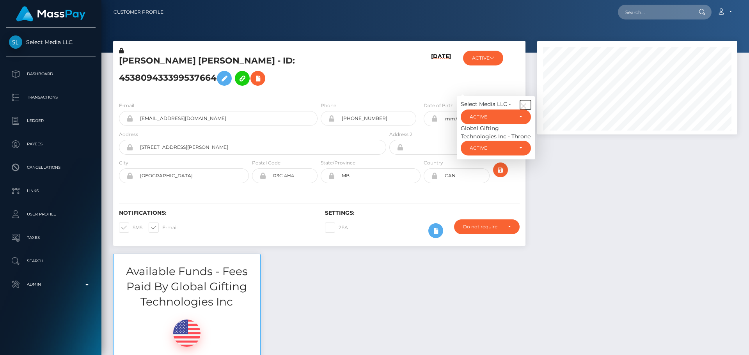
click at [527, 103] on icon "button" at bounding box center [523, 106] width 7 height 7
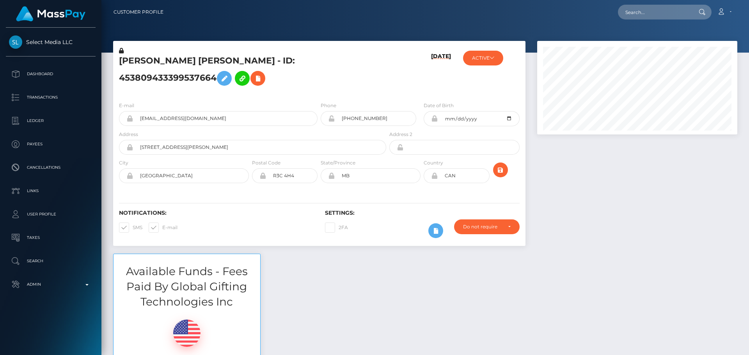
click at [439, 81] on h6 "[DATE]" at bounding box center [441, 72] width 20 height 39
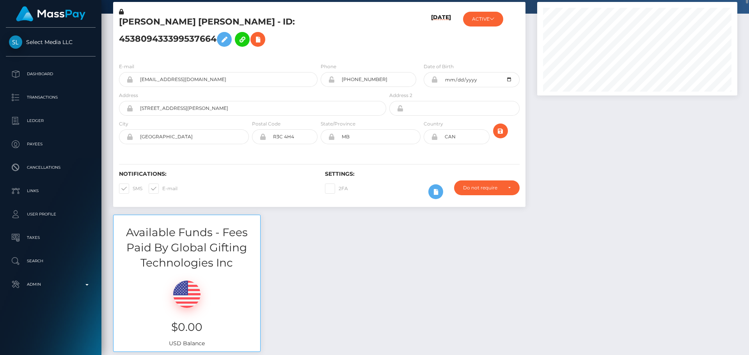
scroll to position [0, 0]
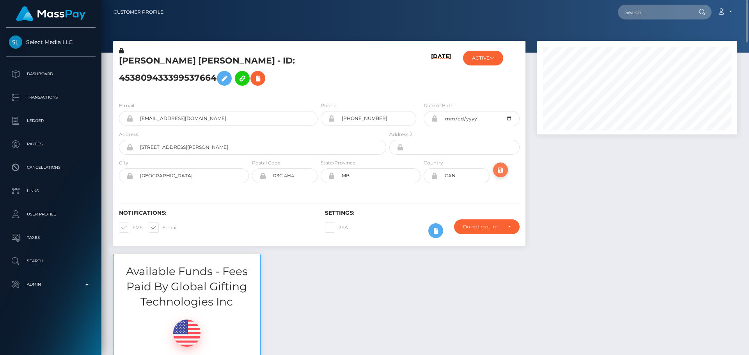
click at [501, 172] on icon "submit" at bounding box center [500, 170] width 9 height 10
click at [235, 60] on h5 "LAUREN ELIZABETH SNEESBY - ID: 453809433399537664" at bounding box center [250, 72] width 263 height 35
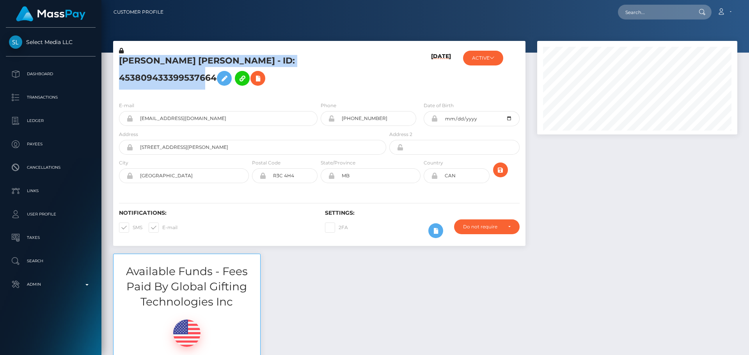
click at [235, 60] on h5 "LAUREN ELIZABETH SNEESBY - ID: 453809433399537664" at bounding box center [250, 72] width 263 height 35
copy h5 "LAUREN ELIZABETH SNEESBY - ID: 453809433399537664"
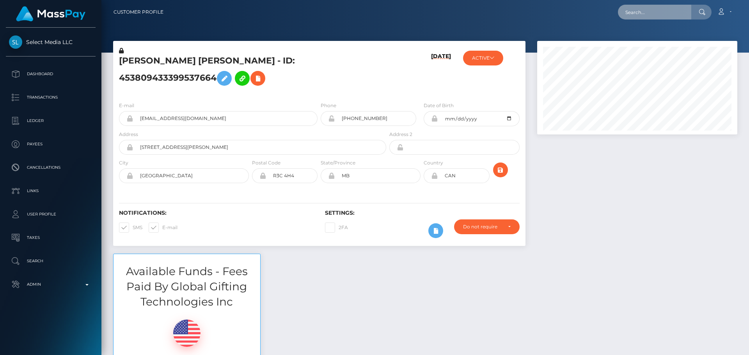
click at [652, 10] on input "text" at bounding box center [654, 12] width 73 height 15
paste input "493025003814531072"
type input "493025003814531072"
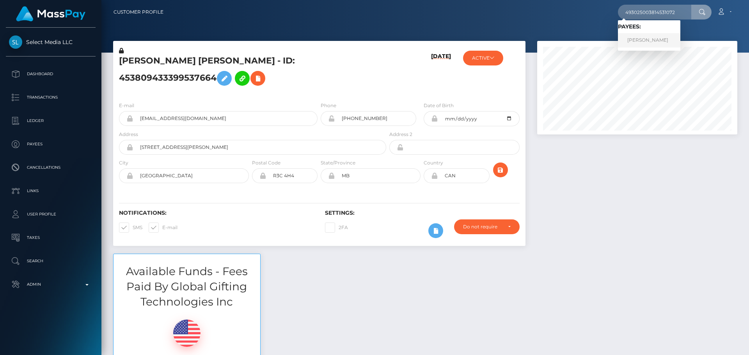
click at [655, 42] on link "Marie Anastasia SCOTT" at bounding box center [649, 40] width 62 height 14
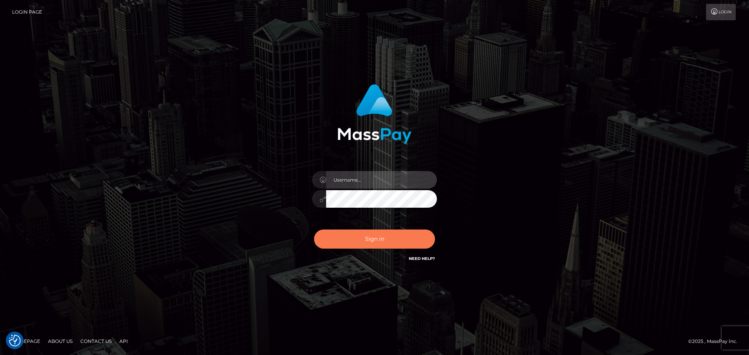
type input "constantin.mp"
click at [362, 235] on button "Sign in" at bounding box center [374, 239] width 121 height 19
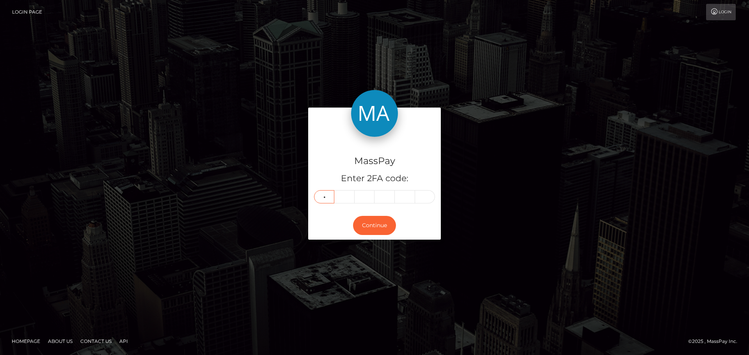
type input "6"
type input "2"
type input "1"
type input "2"
type input "8"
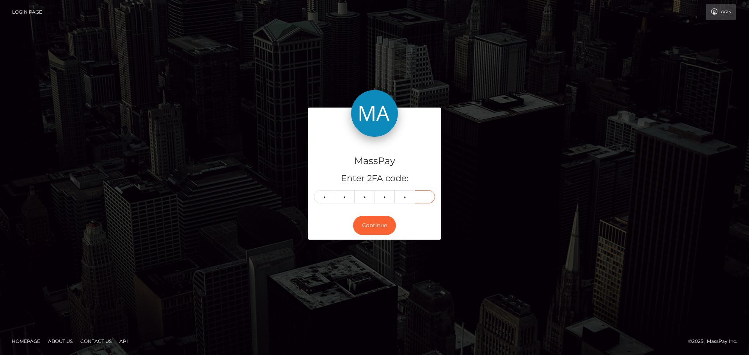
type input "8"
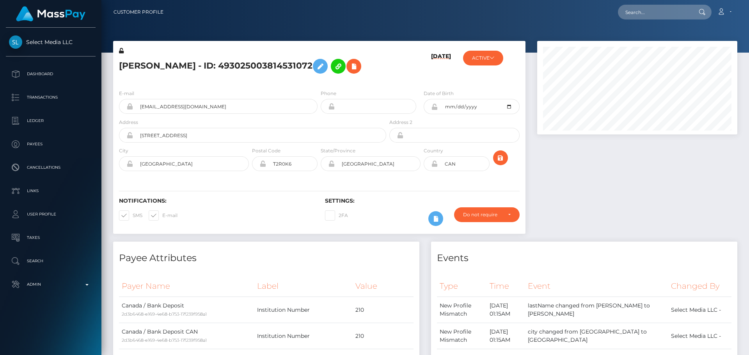
scroll to position [94, 201]
click at [669, 14] on input "text" at bounding box center [654, 12] width 73 height 15
paste input "493025003814531072"
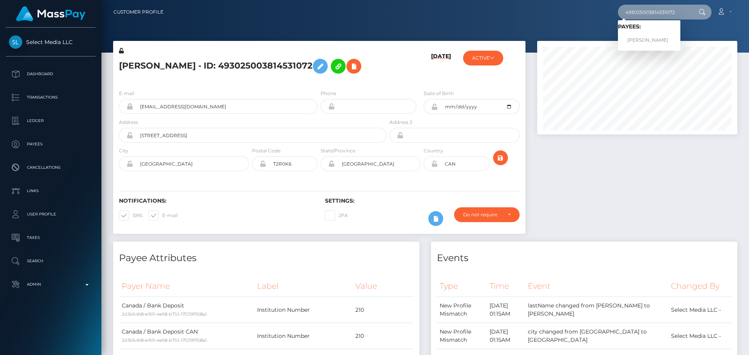
type input "493025003814531072"
click at [643, 39] on link "Marie Anastasia SCOTT" at bounding box center [649, 40] width 62 height 14
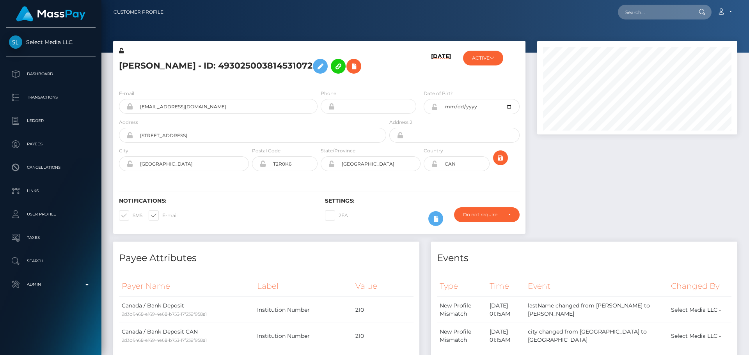
scroll to position [94, 201]
click at [310, 78] on h5 "Marie Anastasia SCOTT - ID: 493025003814531072" at bounding box center [250, 66] width 263 height 23
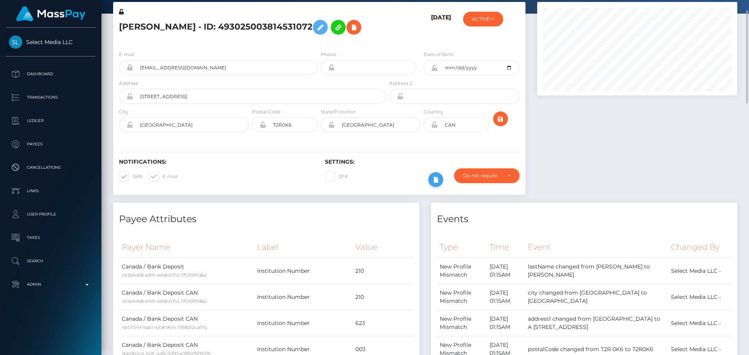
click at [434, 185] on icon at bounding box center [435, 180] width 9 height 10
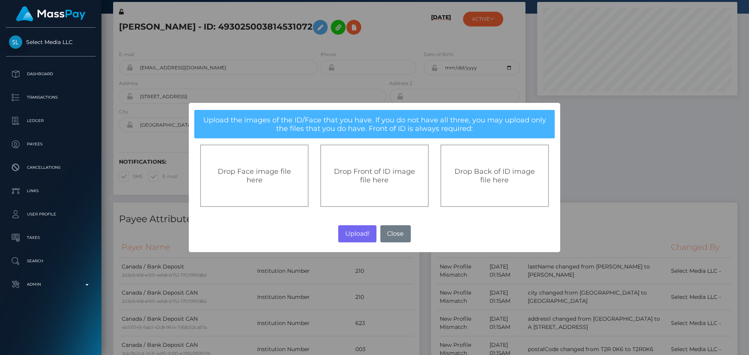
click at [366, 179] on span "Drop Front of ID image file here" at bounding box center [374, 175] width 81 height 17
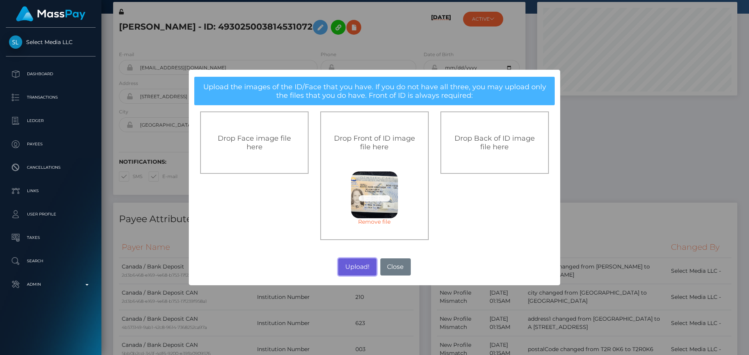
click at [356, 269] on button "Upload!" at bounding box center [357, 267] width 38 height 17
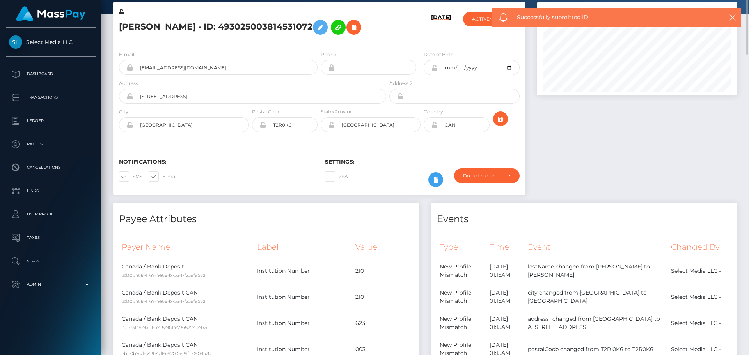
scroll to position [0, 0]
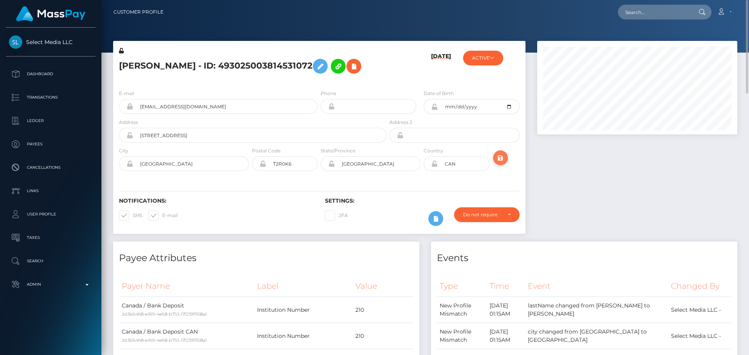
click at [501, 163] on icon "submit" at bounding box center [500, 158] width 9 height 10
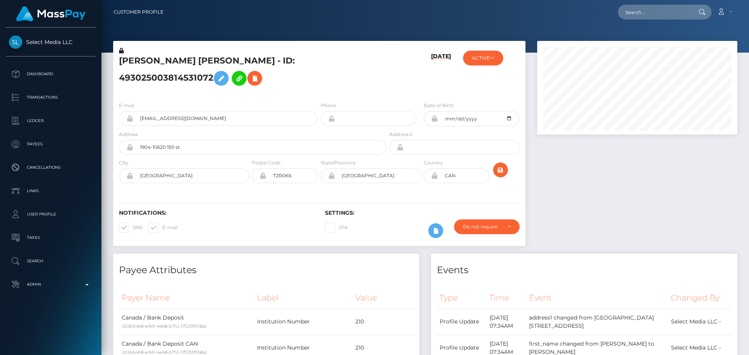
scroll to position [94, 201]
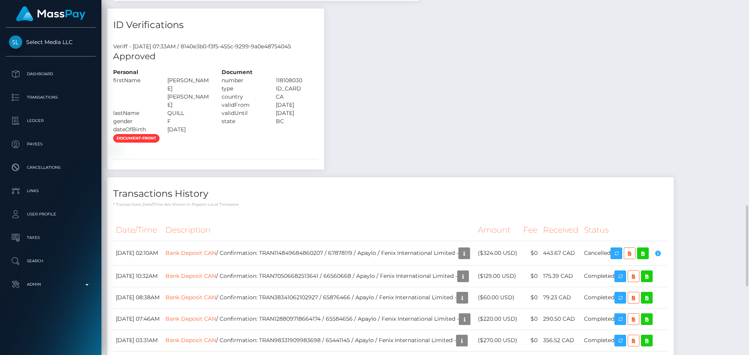
click at [179, 87] on div "[PERSON_NAME] [PERSON_NAME]" at bounding box center [189, 92] width 54 height 33
copy div "ANASTASIA"
drag, startPoint x: 448, startPoint y: 118, endPoint x: 428, endPoint y: 139, distance: 29.2
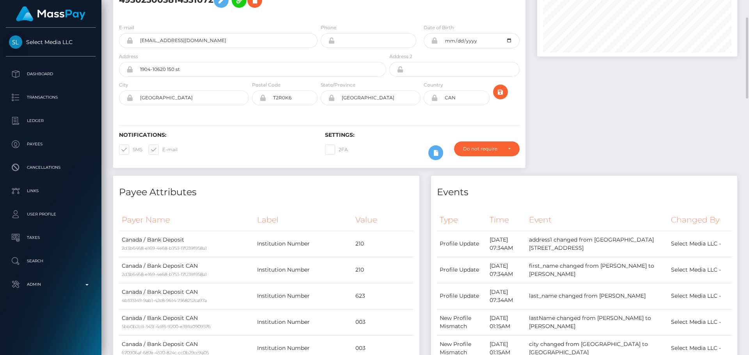
scroll to position [0, 0]
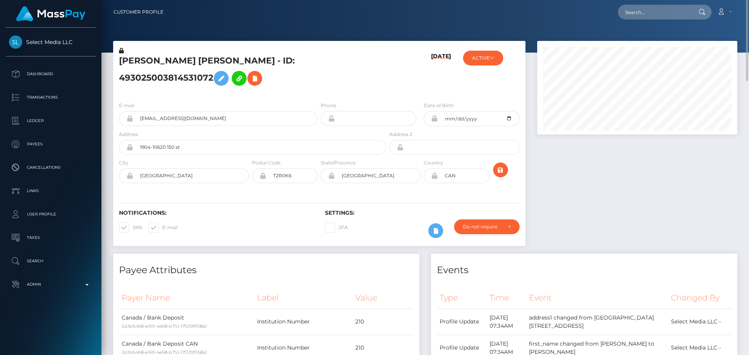
click at [121, 51] on icon at bounding box center [121, 50] width 5 height 5
click at [217, 79] on icon at bounding box center [221, 79] width 9 height 10
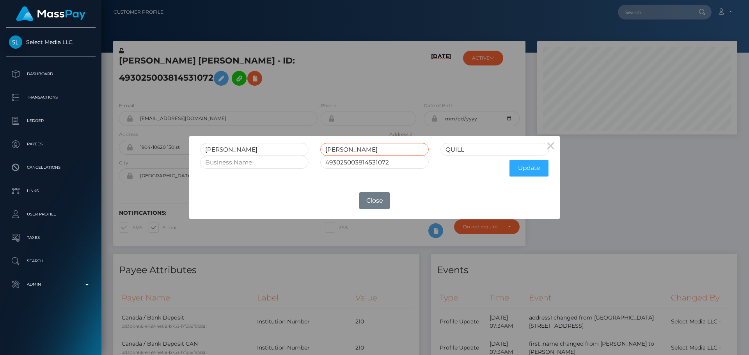
click at [366, 146] on input "Anastasia" at bounding box center [374, 149] width 108 height 13
paste input "NASTASIA"
type input "ANASTASIA"
click at [531, 172] on button "Update" at bounding box center [529, 168] width 39 height 17
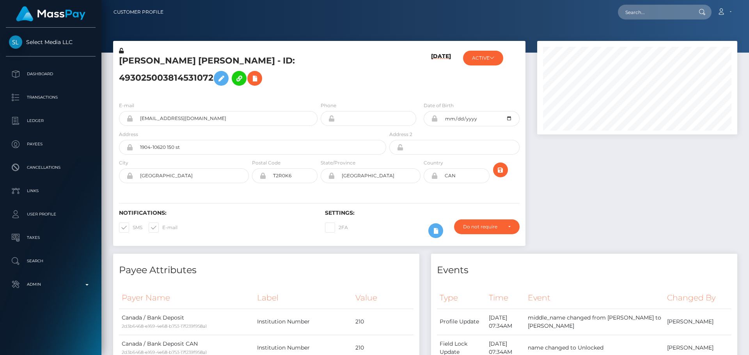
scroll to position [94, 201]
click at [121, 51] on icon at bounding box center [121, 50] width 5 height 5
click at [331, 178] on icon at bounding box center [331, 176] width 7 height 6
click at [262, 176] on icon at bounding box center [262, 176] width 7 height 6
click at [130, 148] on icon at bounding box center [129, 147] width 7 height 6
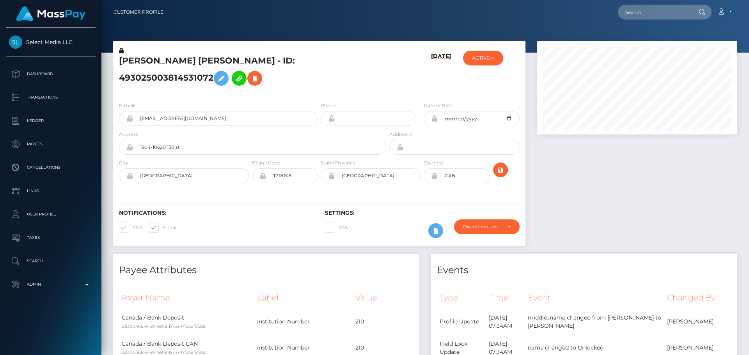
click at [129, 177] on icon at bounding box center [129, 176] width 7 height 6
click at [197, 147] on input "1904-10620 150 st" at bounding box center [259, 147] width 253 height 15
click at [142, 177] on input "[GEOGRAPHIC_DATA]" at bounding box center [191, 176] width 116 height 15
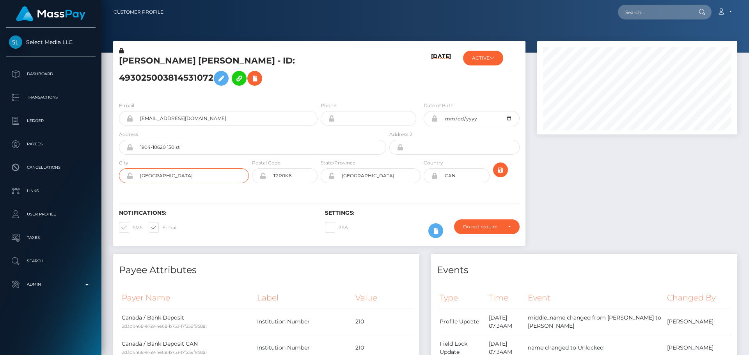
type input "Surrey"
click at [304, 177] on input "T2R0K6" at bounding box center [291, 176] width 51 height 15
type input "V3R 7K3"
click at [376, 173] on input "[GEOGRAPHIC_DATA]" at bounding box center [378, 176] width 86 height 15
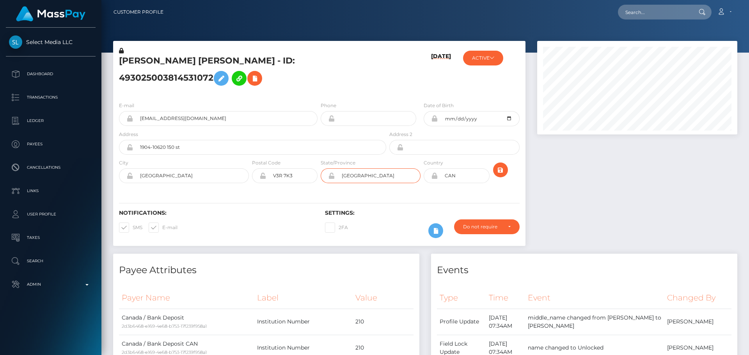
click at [376, 173] on input "[GEOGRAPHIC_DATA]" at bounding box center [378, 176] width 86 height 15
type input "BC"
click at [376, 195] on div "Notifications: SMS E-mail Settings: 2FA" at bounding box center [319, 218] width 412 height 55
click at [503, 170] on icon "submit" at bounding box center [500, 170] width 9 height 10
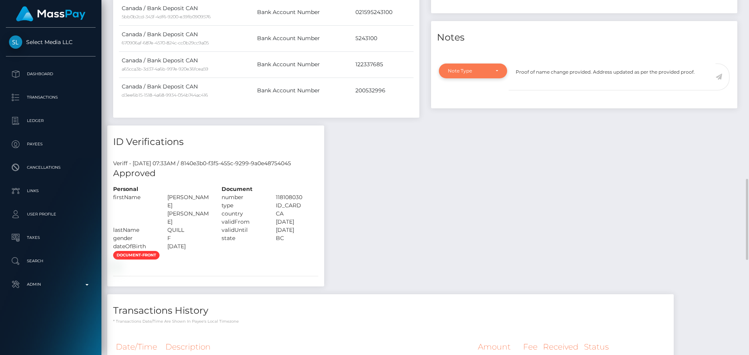
type textarea "Proof of name change provided. Address updated as per the provided proof."
drag, startPoint x: 488, startPoint y: 77, endPoint x: 482, endPoint y: 78, distance: 5.9
click at [487, 77] on div "Note Type" at bounding box center [473, 71] width 68 height 15
click at [463, 105] on span "Compliance" at bounding box center [462, 108] width 28 height 7
select select "COMPLIANCE"
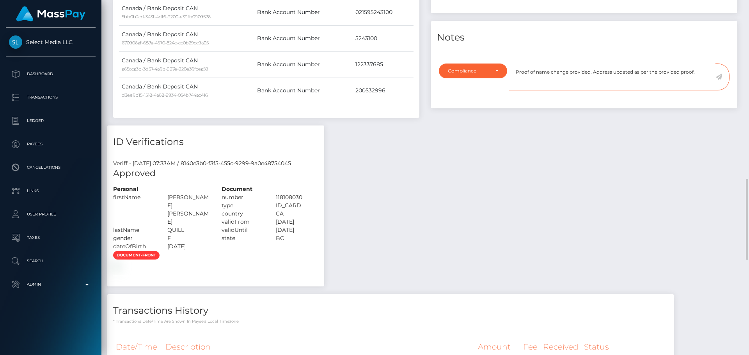
click at [702, 72] on textarea "Proof of name change provided. Address updated as per the provided proof." at bounding box center [612, 77] width 207 height 27
click at [718, 78] on icon at bounding box center [718, 77] width 7 height 6
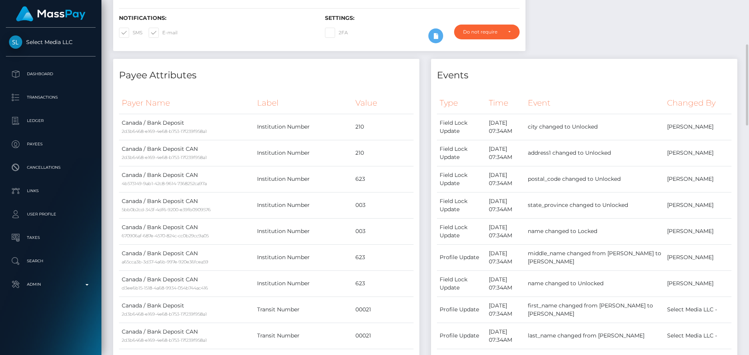
scroll to position [0, 0]
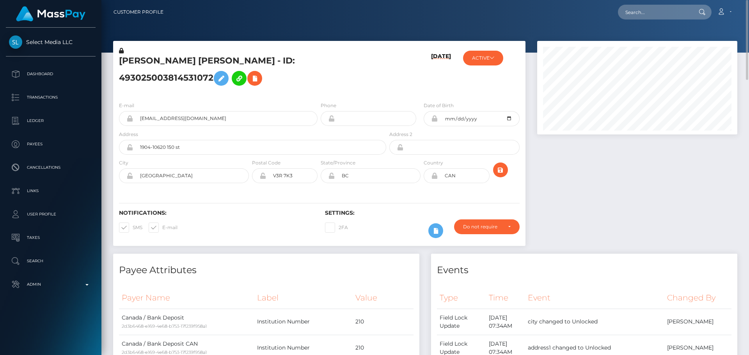
scroll to position [94, 201]
click at [130, 150] on icon at bounding box center [129, 147] width 7 height 6
click at [129, 178] on icon at bounding box center [129, 176] width 7 height 6
click at [263, 178] on icon at bounding box center [262, 176] width 7 height 6
click at [331, 177] on icon at bounding box center [331, 176] width 7 height 6
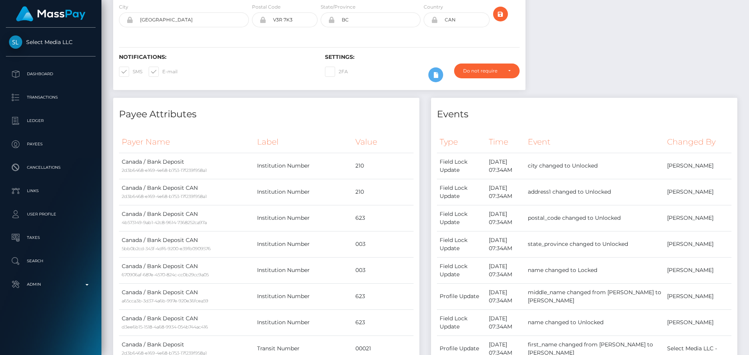
scroll to position [0, 0]
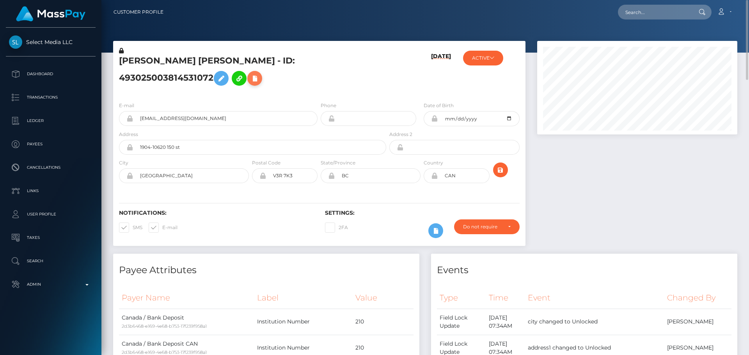
click at [250, 80] on icon at bounding box center [254, 79] width 9 height 10
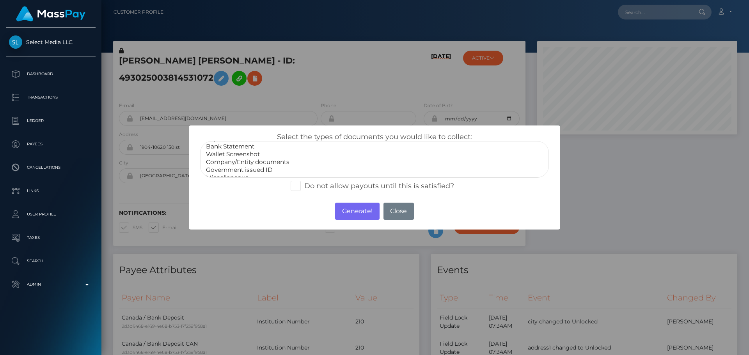
scroll to position [16, 0]
select select "Miscellaneous"
click at [244, 172] on option "Miscellaneous" at bounding box center [374, 171] width 339 height 8
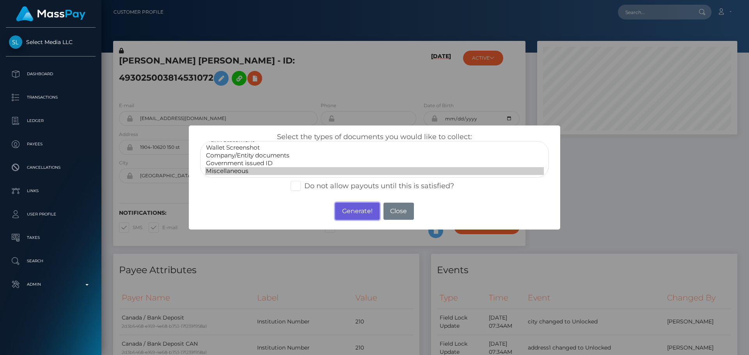
click at [338, 211] on button "Generate!" at bounding box center [357, 211] width 44 height 17
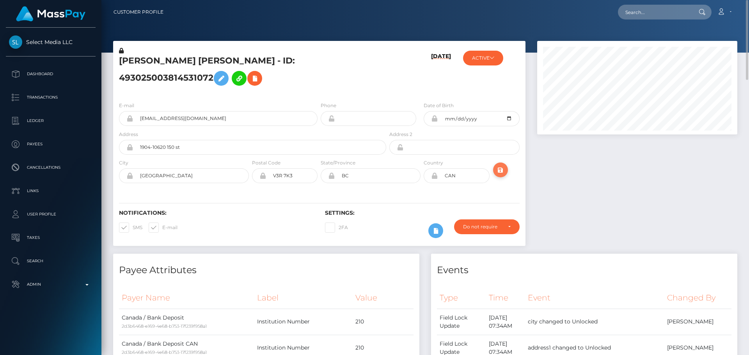
click at [503, 176] on button "submit" at bounding box center [500, 170] width 15 height 15
click at [218, 62] on h5 "[PERSON_NAME] [PERSON_NAME] - ID: 493025003814531072" at bounding box center [250, 72] width 263 height 35
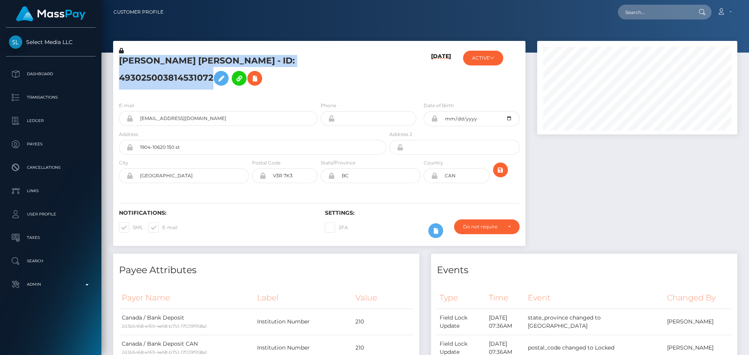
click at [218, 62] on h5 "[PERSON_NAME] [PERSON_NAME] - ID: 493025003814531072" at bounding box center [250, 72] width 263 height 35
copy h5 "[PERSON_NAME] [PERSON_NAME] - ID: 493025003814531072"
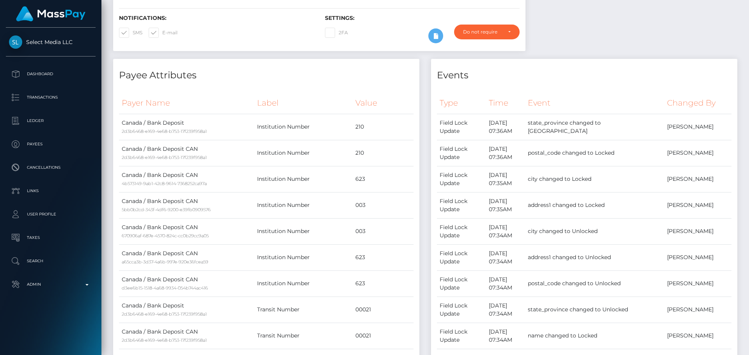
scroll to position [0, 0]
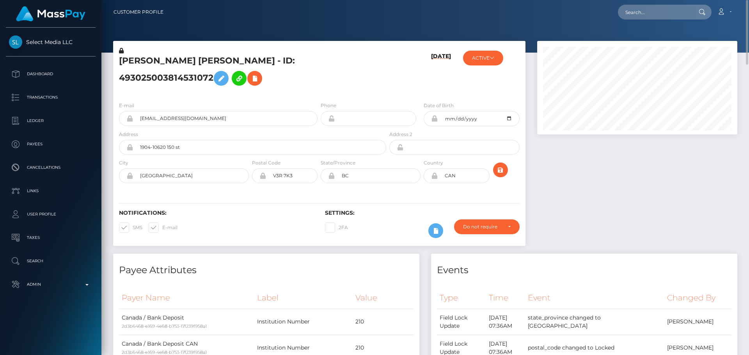
click at [287, 78] on h5 "[PERSON_NAME] [PERSON_NAME] - ID: 493025003814531072" at bounding box center [250, 72] width 263 height 35
click at [485, 62] on button "ACTIVE" at bounding box center [483, 58] width 40 height 15
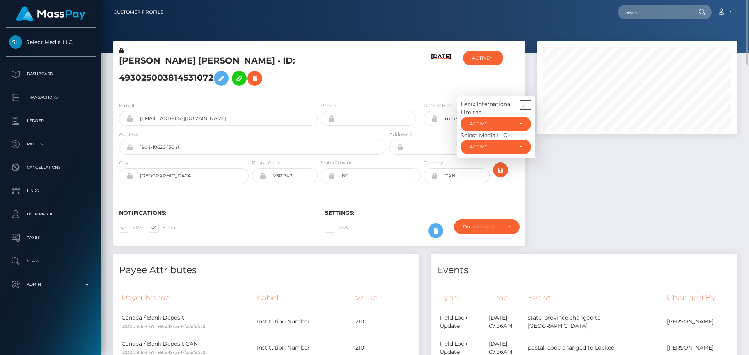
click at [522, 103] on icon "button" at bounding box center [523, 106] width 7 height 7
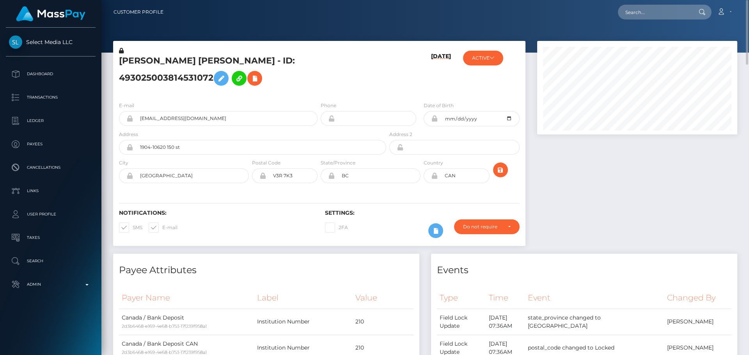
click at [336, 96] on div "E-mail [EMAIL_ADDRESS][DOMAIN_NAME] Phone [DATE]" at bounding box center [319, 144] width 412 height 96
